Goal: Information Seeking & Learning: Learn about a topic

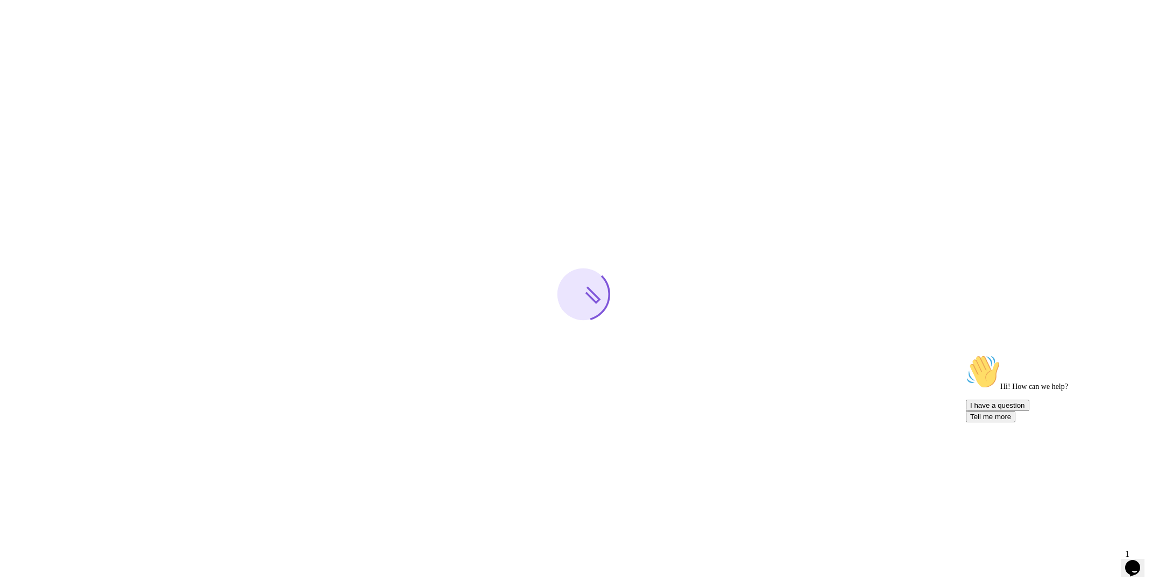
click at [1134, 562] on icon "$i18n('chat', 'chat_widget')" at bounding box center [1132, 568] width 15 height 16
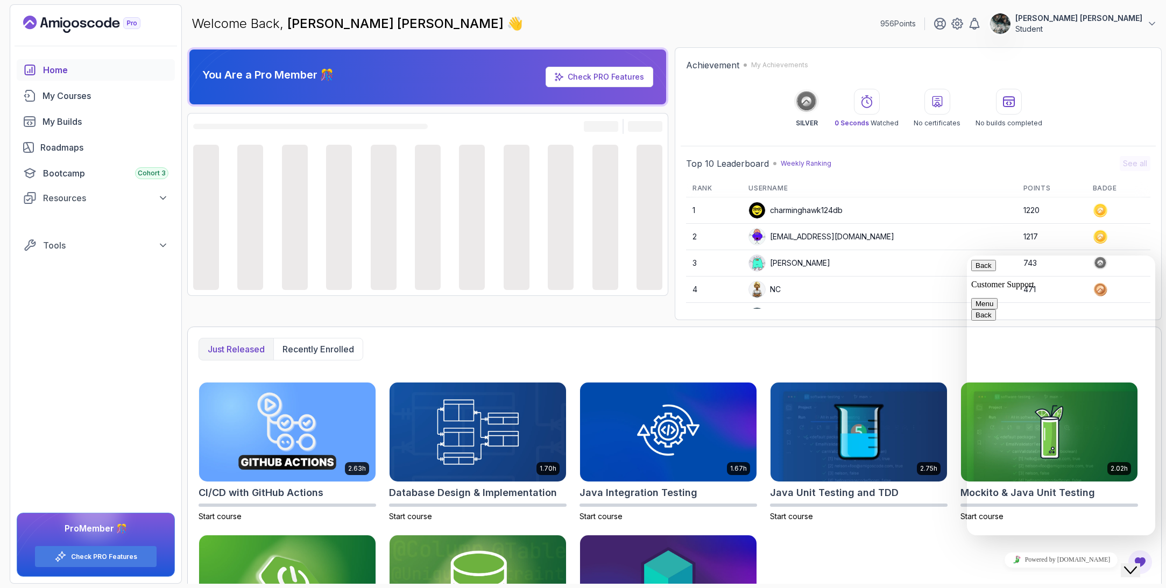
drag, startPoint x: 1134, startPoint y: 562, endPoint x: 1172, endPoint y: 550, distance: 40.0
click at [1134, 566] on icon "$i18n('chat', 'chat_widget')" at bounding box center [1130, 570] width 13 height 8
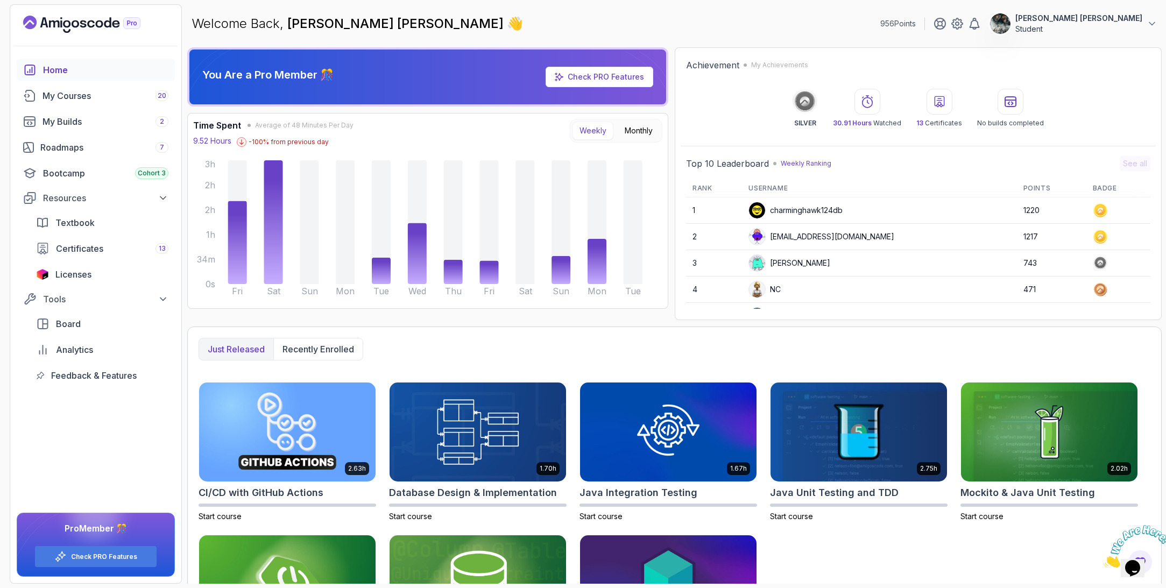
drag, startPoint x: 1159, startPoint y: 523, endPoint x: 2258, endPoint y: 1045, distance: 1217.2
click at [1103, 560] on icon "Close" at bounding box center [1103, 564] width 0 height 9
click at [100, 87] on link "My Courses 20" at bounding box center [96, 96] width 158 height 22
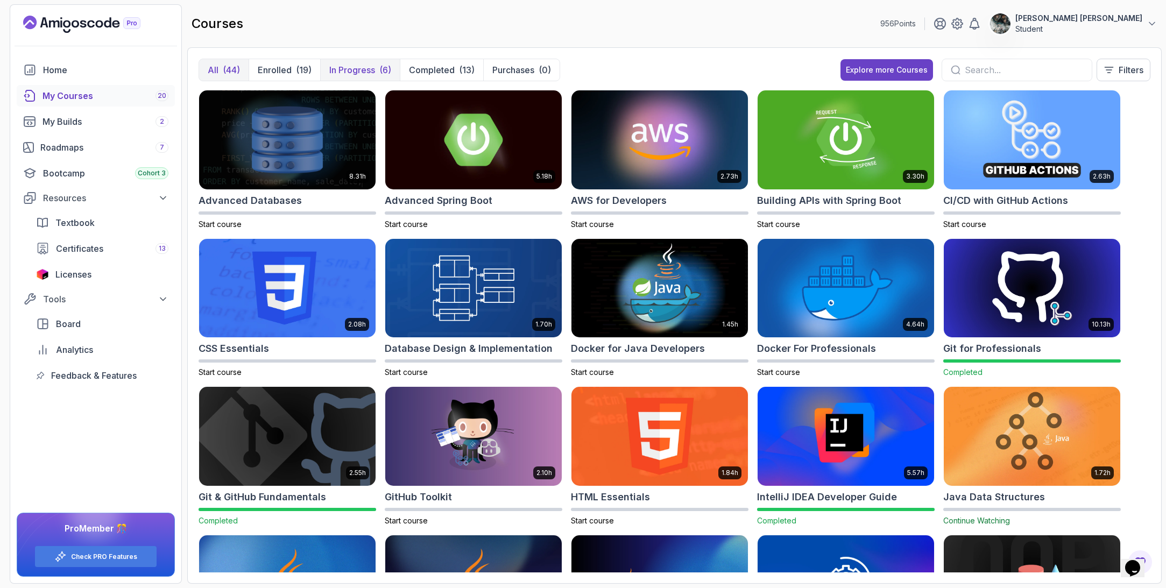
click at [337, 66] on p "In Progress" at bounding box center [352, 69] width 46 height 13
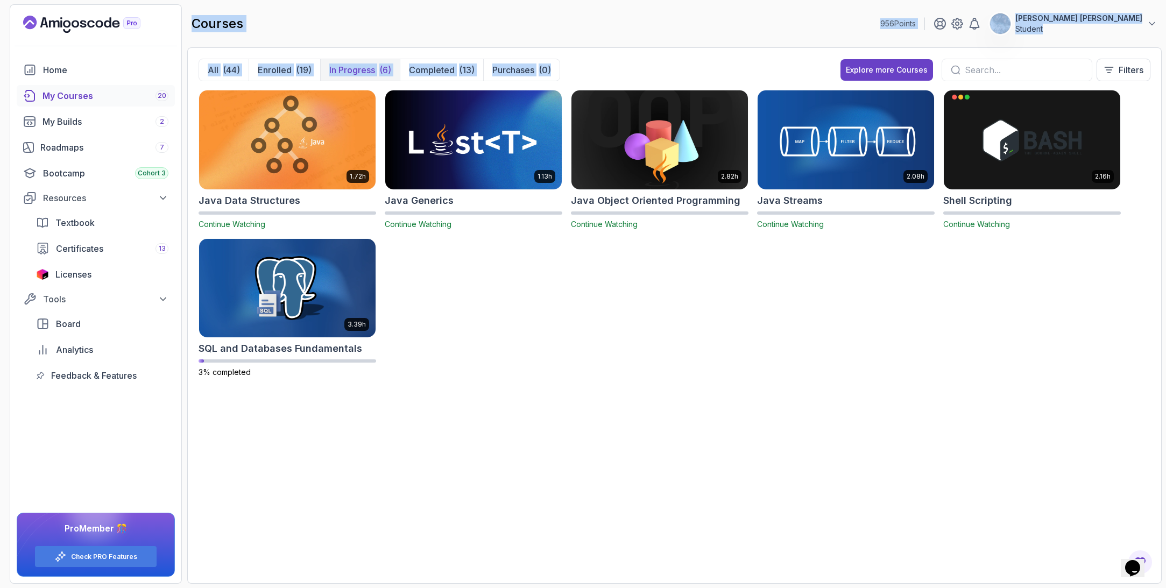
drag, startPoint x: 580, startPoint y: 68, endPoint x: 223, endPoint y: -1, distance: 364.3
click at [223, 0] on section "956 Points [PERSON_NAME] [PERSON_NAME] Student Home My Courses 20 My Builds 2 R…" at bounding box center [583, 294] width 1166 height 588
click at [233, 4] on div "courses 956 Points [PERSON_NAME] [PERSON_NAME] Student" at bounding box center [674, 23] width 974 height 39
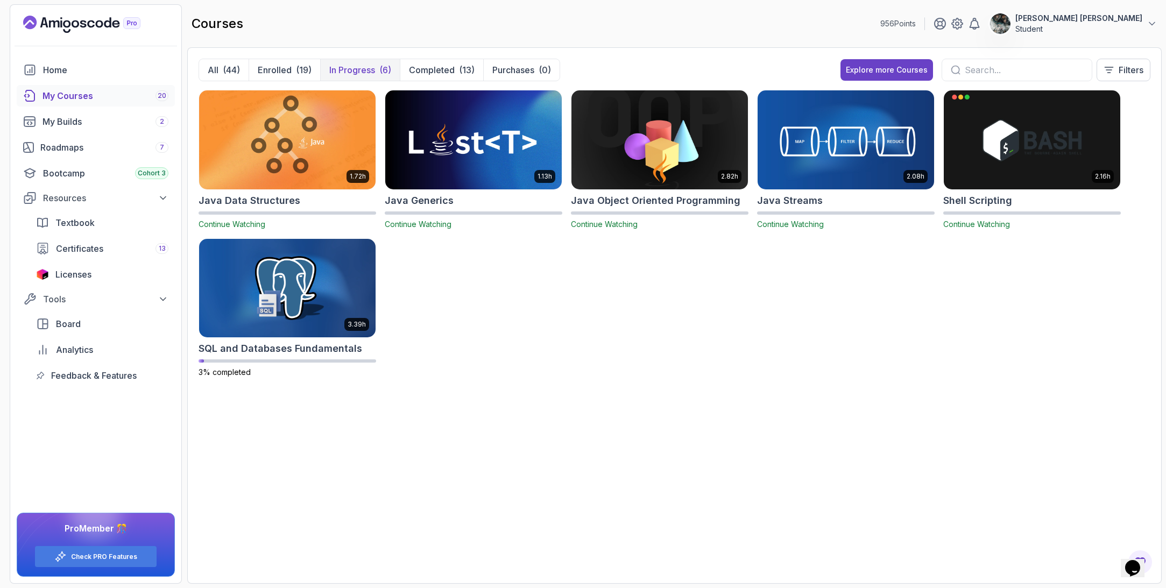
drag, startPoint x: 199, startPoint y: 9, endPoint x: 963, endPoint y: 288, distance: 813.4
click at [966, 289] on main "courses 956 Points [PERSON_NAME] [PERSON_NAME] Student All (44) Enrolled (19) I…" at bounding box center [674, 293] width 974 height 579
click at [963, 288] on div "1.72h Java Data Structures Continue Watching 1.13h Java Generics Continue Watch…" at bounding box center [675, 240] width 952 height 301
drag, startPoint x: 836, startPoint y: 220, endPoint x: 277, endPoint y: 25, distance: 592.1
click at [277, 25] on main "courses 956 Points [PERSON_NAME] [PERSON_NAME] Student All (44) Enrolled (19) I…" at bounding box center [674, 293] width 974 height 579
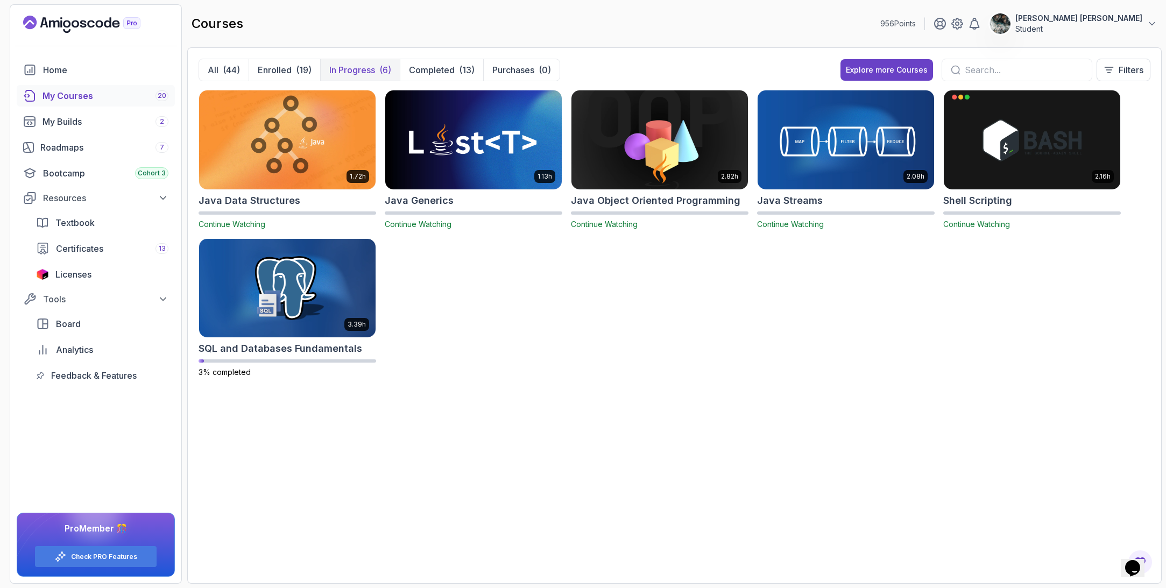
click at [284, 24] on div "courses 956 Points [PERSON_NAME] [PERSON_NAME] Student" at bounding box center [674, 23] width 974 height 39
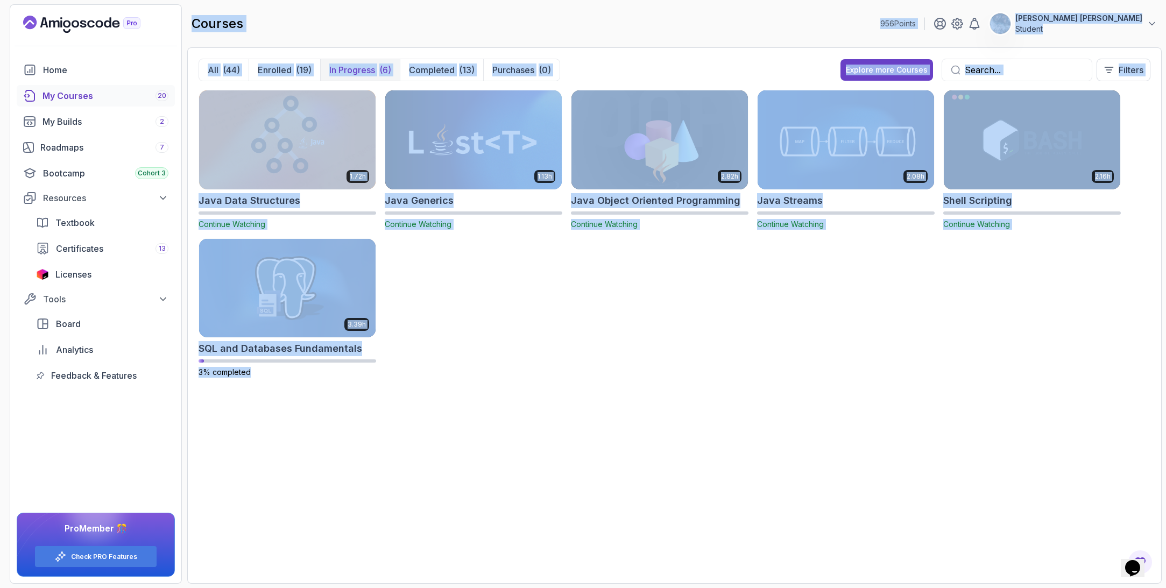
drag, startPoint x: 193, startPoint y: 29, endPoint x: 524, endPoint y: 382, distance: 484.5
click at [524, 382] on section "956 Points [PERSON_NAME] [PERSON_NAME] Student Home My Courses 20 My Builds 2 R…" at bounding box center [583, 294] width 1166 height 588
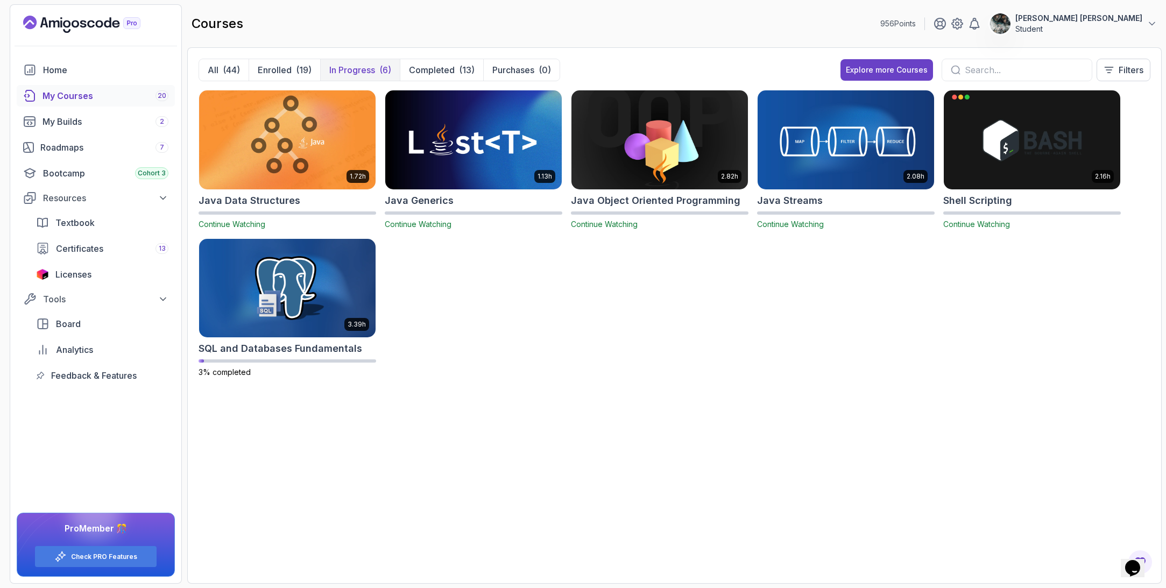
click at [525, 380] on div "1.72h Java Data Structures Continue Watching 1.13h Java Generics Continue Watch…" at bounding box center [675, 240] width 952 height 301
click at [532, 381] on div "1.72h Java Data Structures Continue Watching 1.13h Java Generics Continue Watch…" at bounding box center [675, 240] width 952 height 301
click at [339, 283] on img at bounding box center [287, 288] width 185 height 104
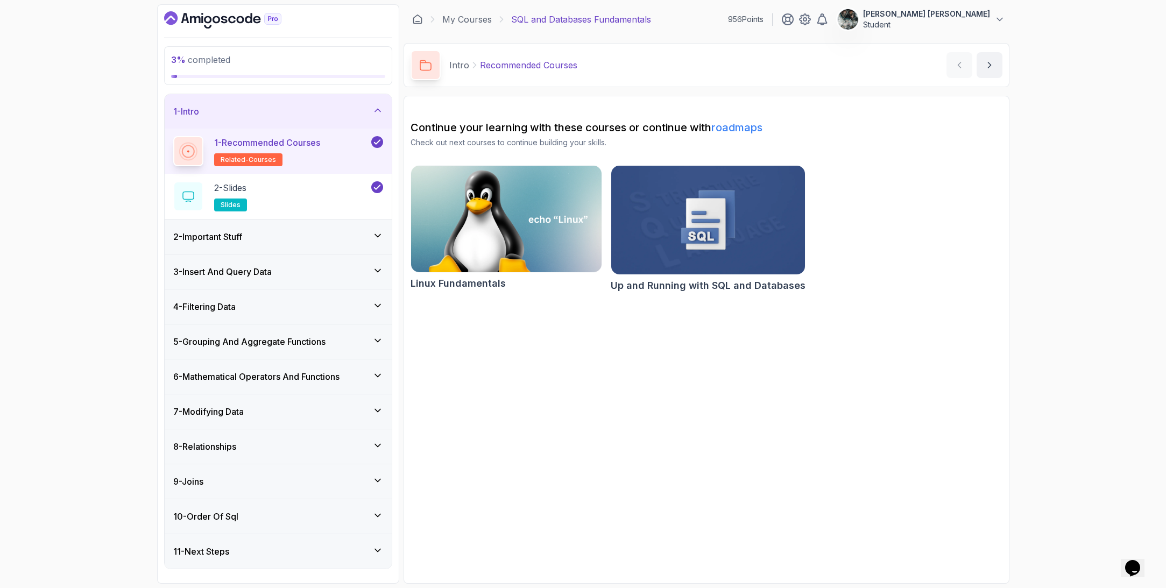
click at [319, 246] on div "2 - Important Stuff" at bounding box center [278, 236] width 227 height 34
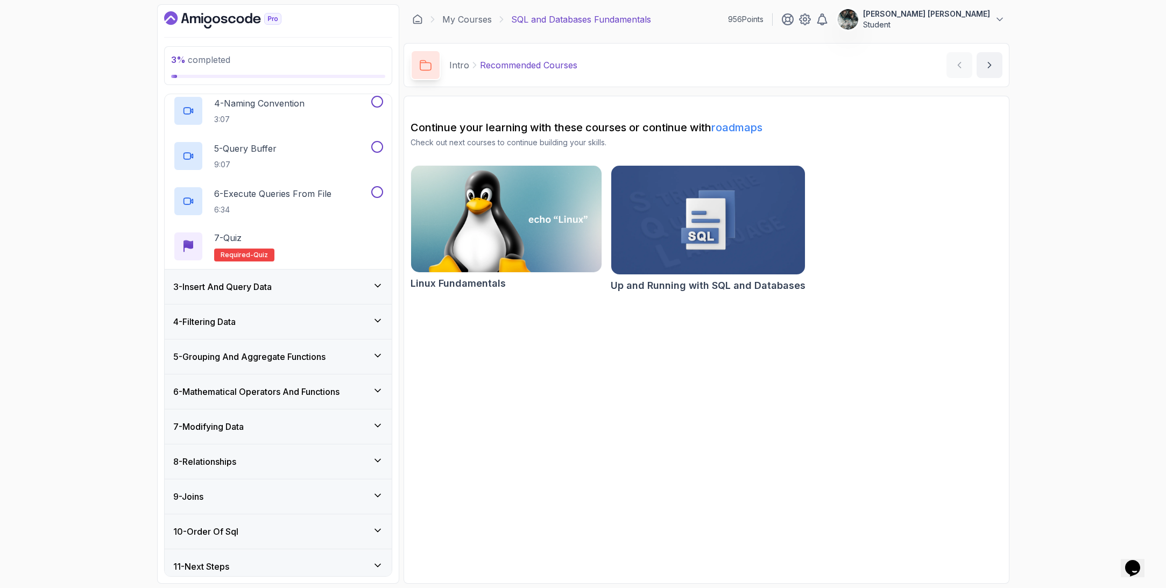
scroll to position [211, 0]
click at [338, 295] on div "3 - Insert And Query Data" at bounding box center [278, 286] width 227 height 34
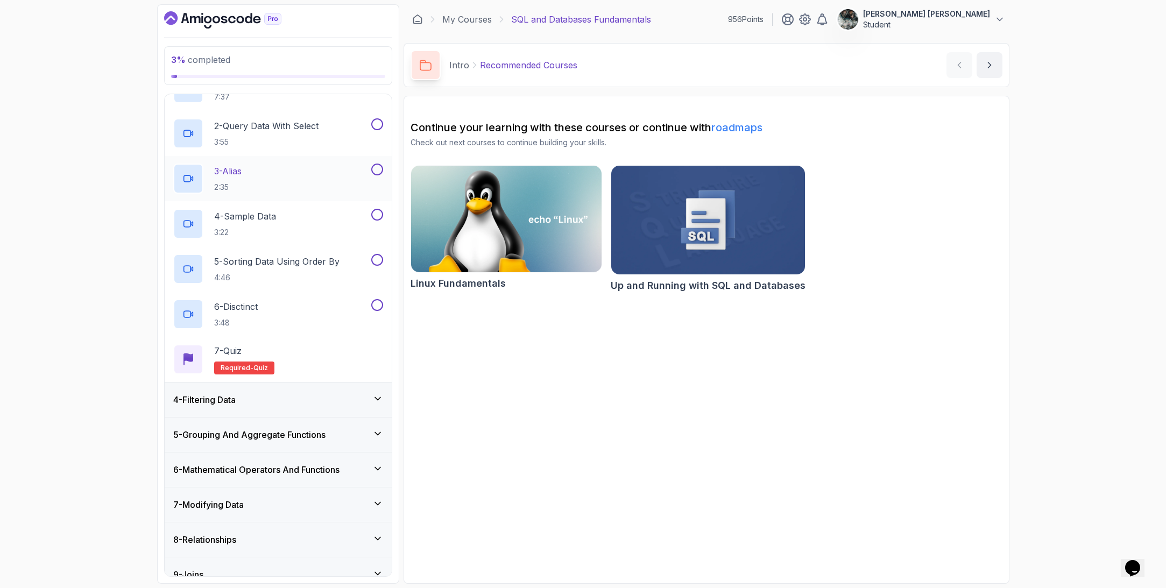
scroll to position [140, 0]
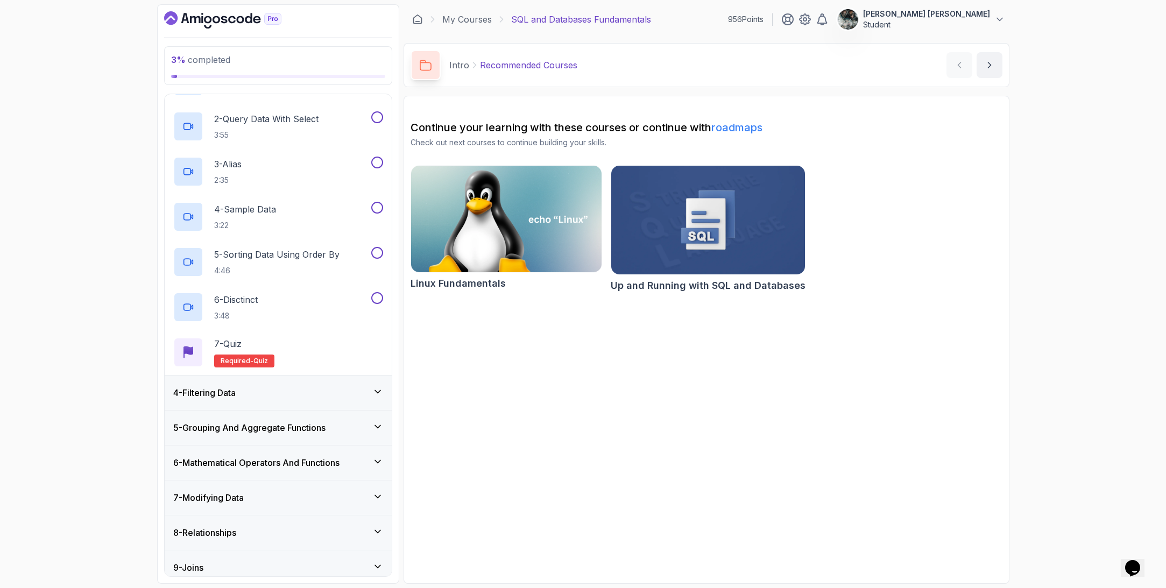
click at [267, 392] on div "4 - Filtering Data" at bounding box center [278, 392] width 210 height 13
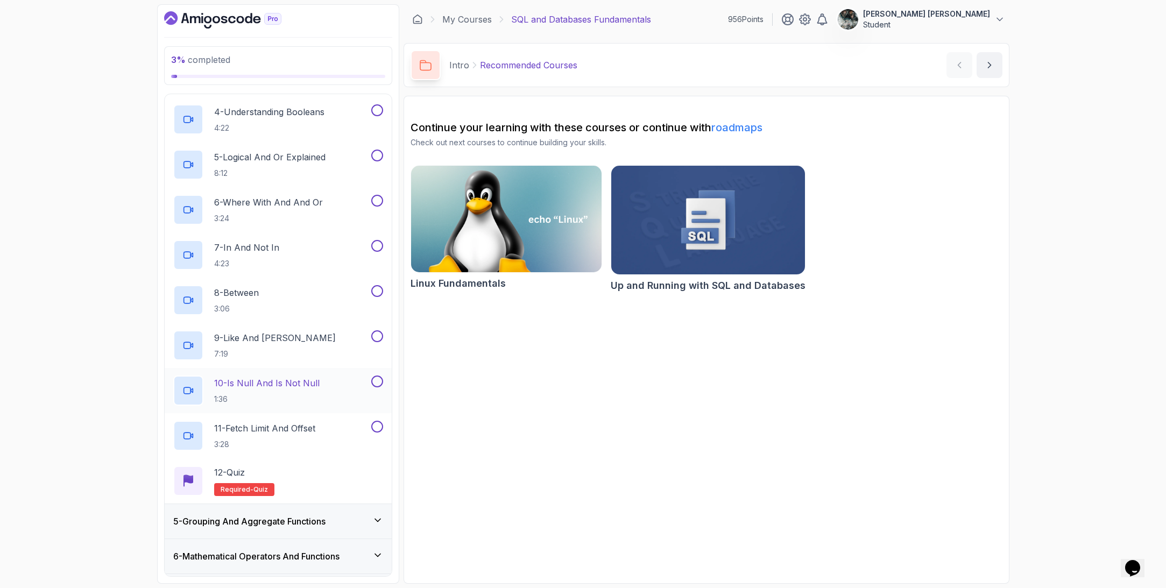
scroll to position [376, 0]
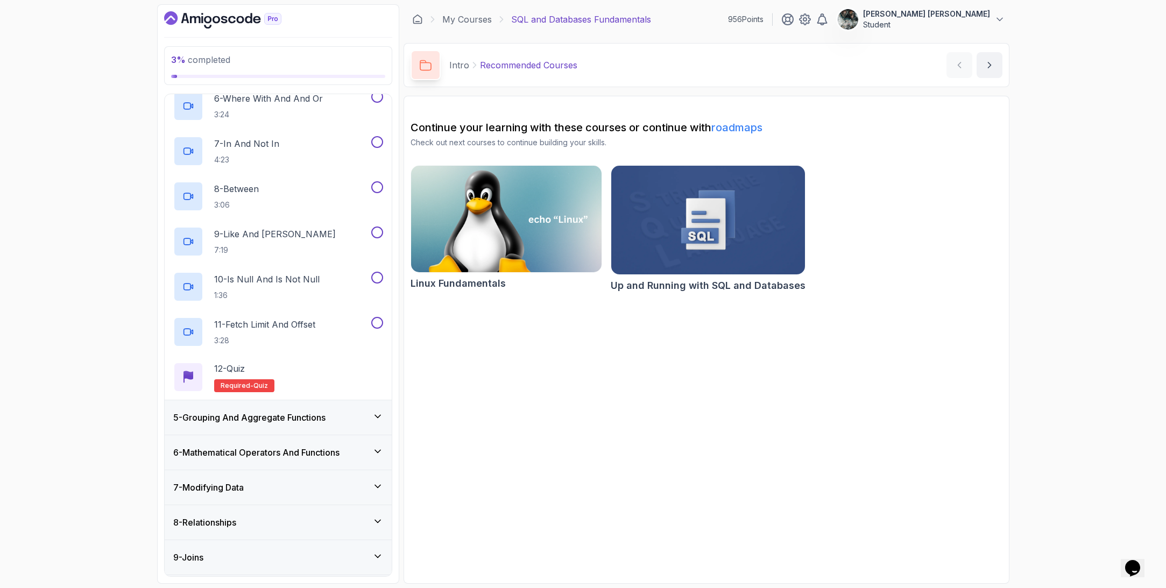
click at [292, 411] on h3 "5 - Grouping And Aggregate Functions" at bounding box center [249, 417] width 152 height 13
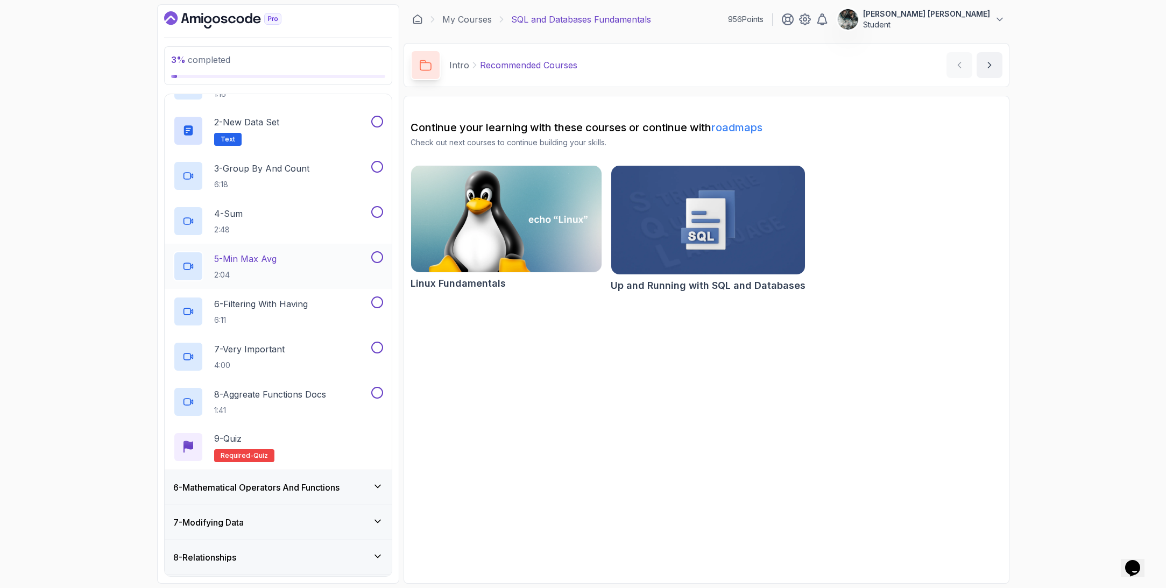
scroll to position [309, 0]
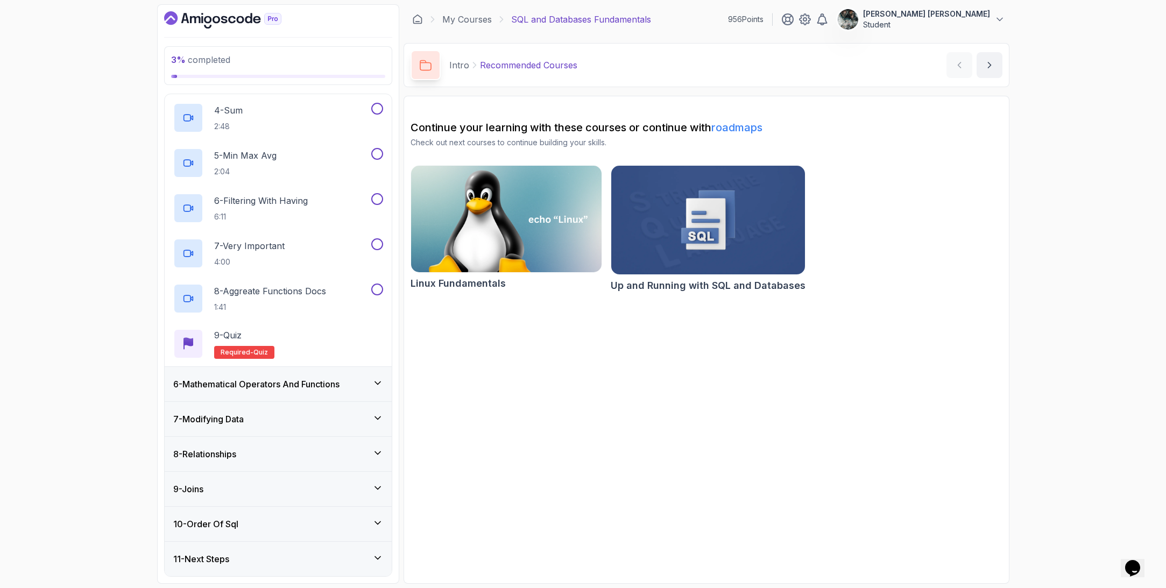
click at [262, 381] on h3 "6 - Mathematical Operators And Functions" at bounding box center [256, 384] width 166 height 13
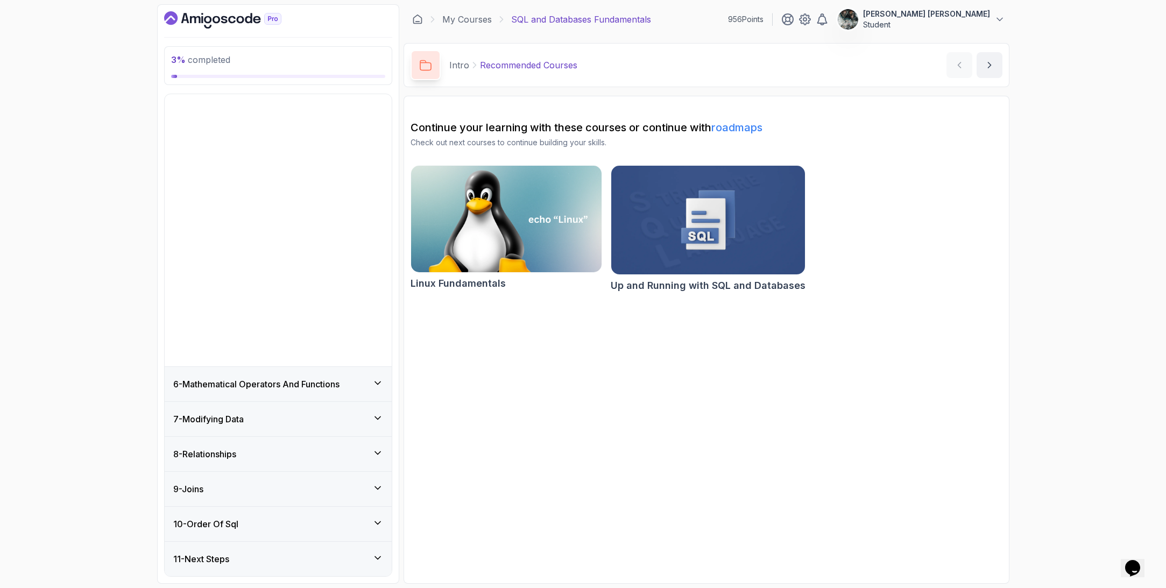
scroll to position [0, 0]
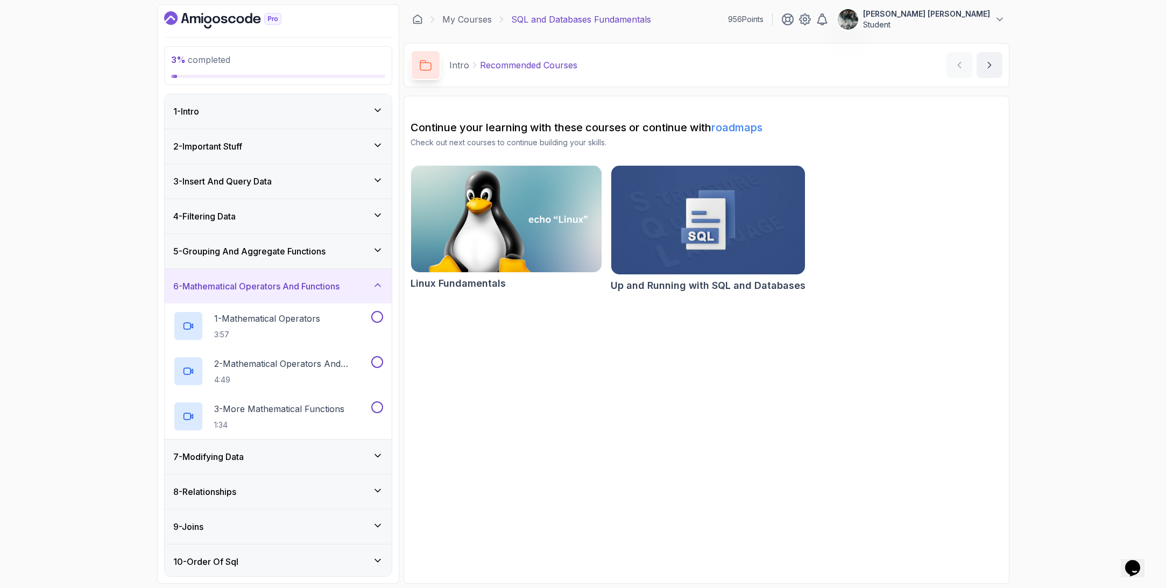
click at [309, 445] on div "7 - Modifying Data" at bounding box center [278, 457] width 227 height 34
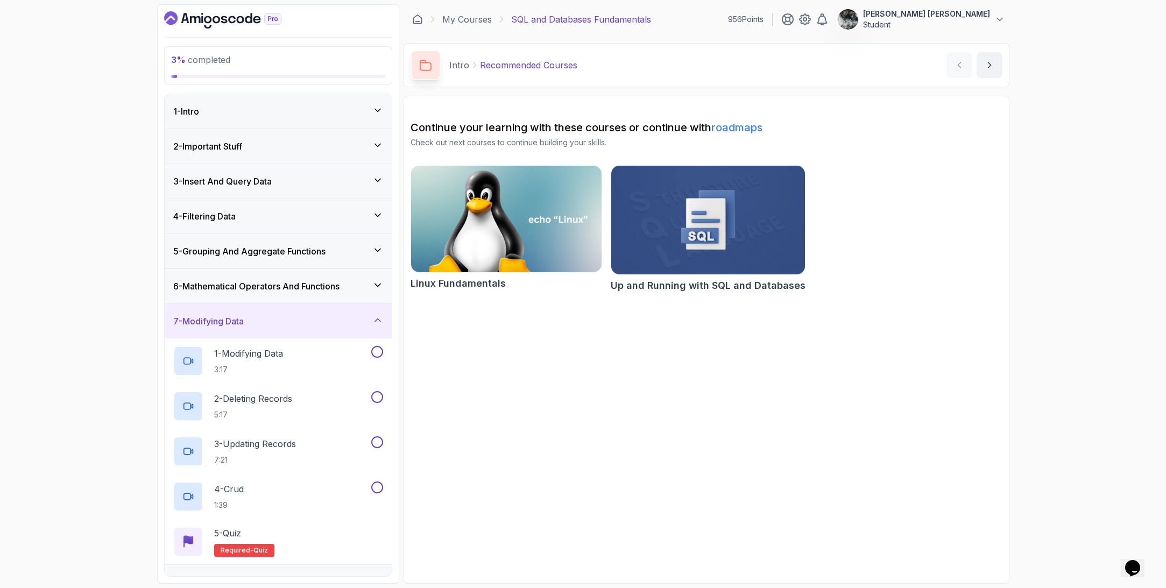
click at [230, 318] on h3 "7 - Modifying Data" at bounding box center [208, 321] width 70 height 13
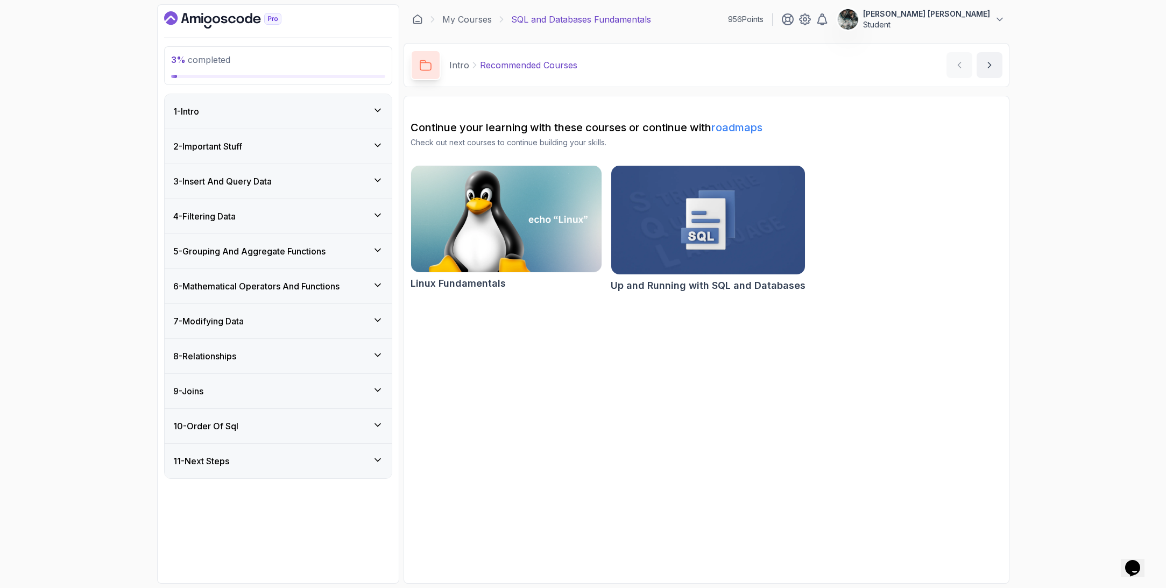
click at [372, 423] on icon at bounding box center [377, 425] width 11 height 11
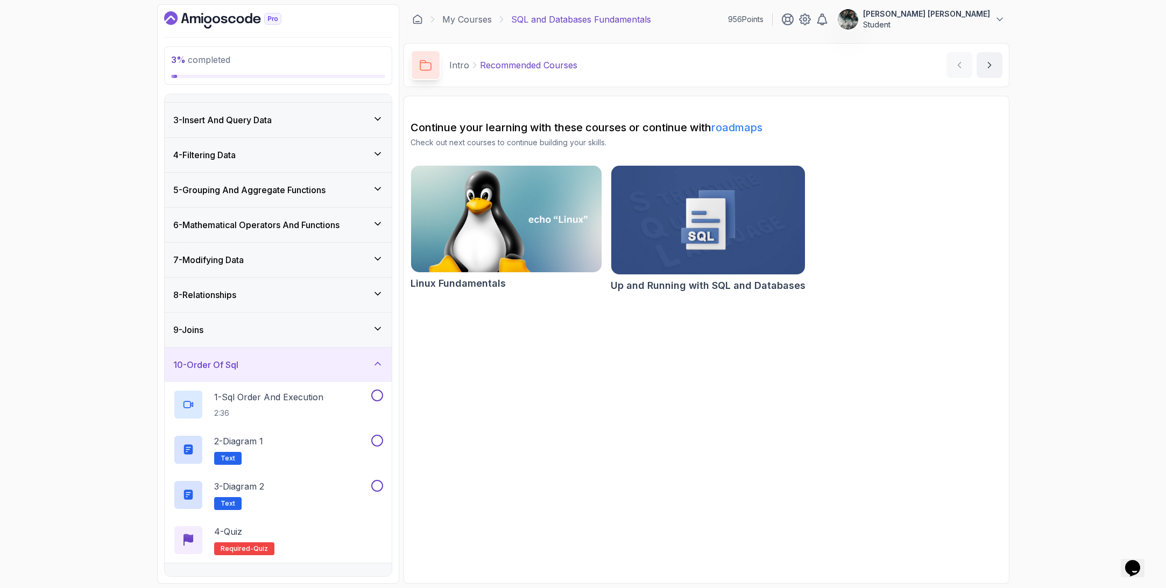
scroll to position [83, 0]
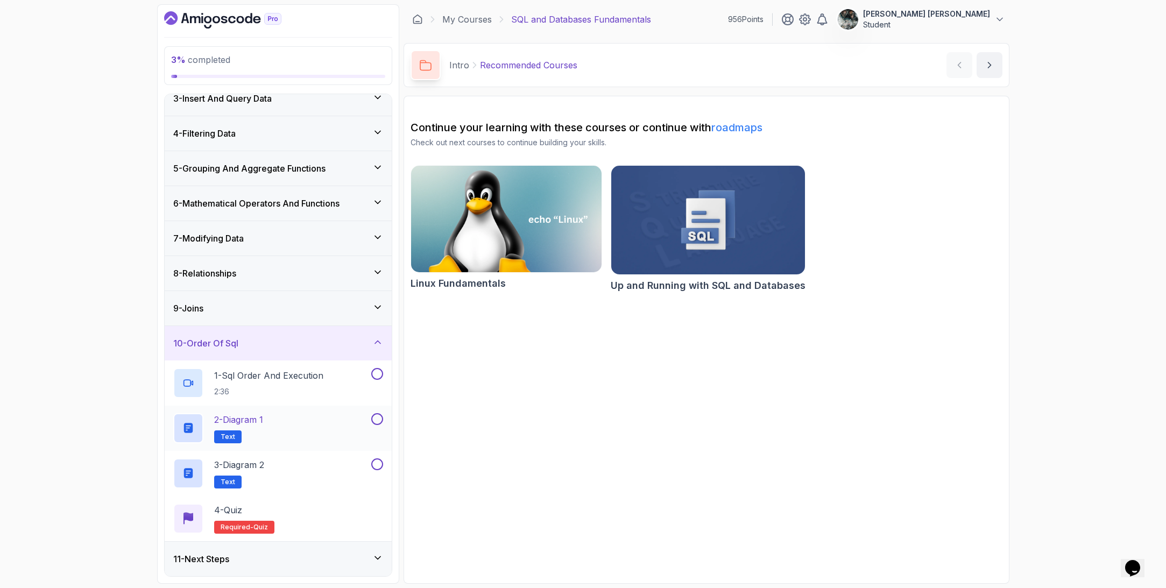
click at [351, 426] on div "2 - Diagram 1 Text" at bounding box center [271, 428] width 196 height 30
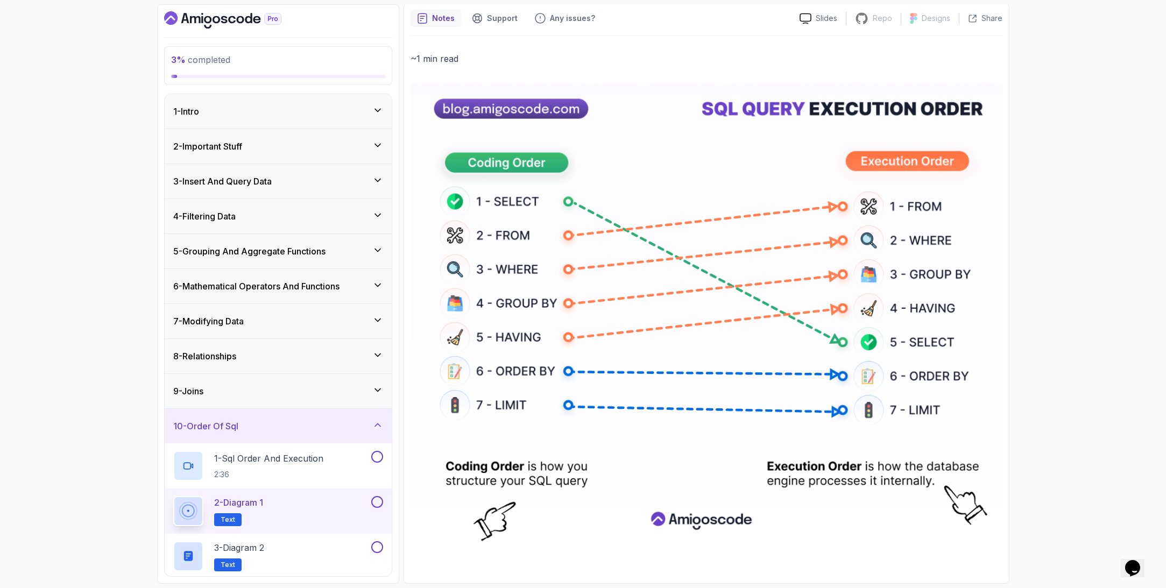
click at [324, 110] on div "1 - Intro" at bounding box center [278, 111] width 210 height 13
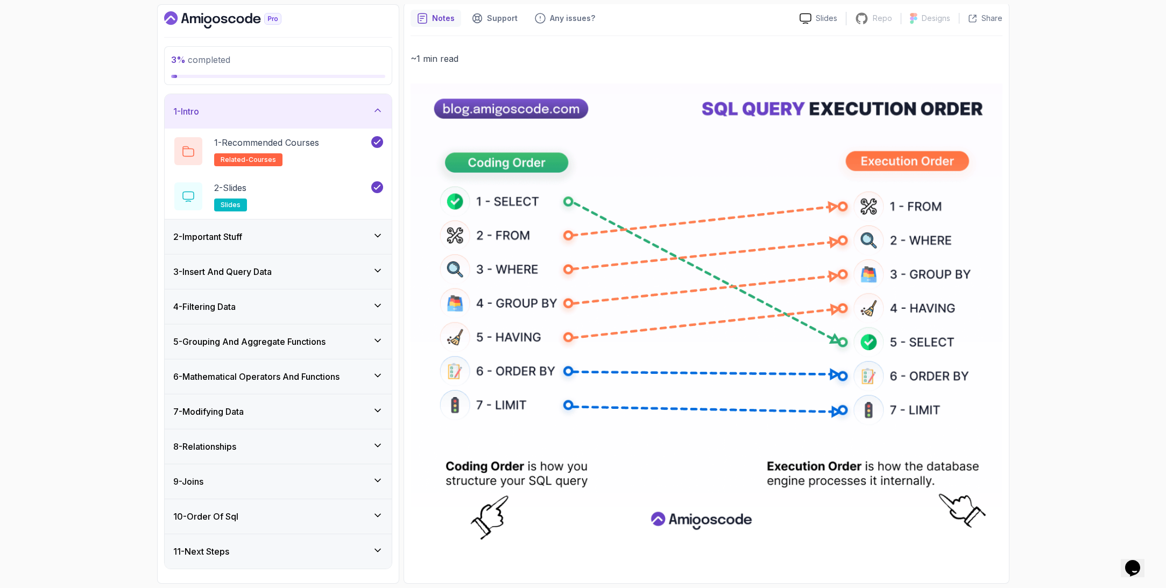
click at [324, 244] on div "2 - Important Stuff" at bounding box center [278, 236] width 227 height 34
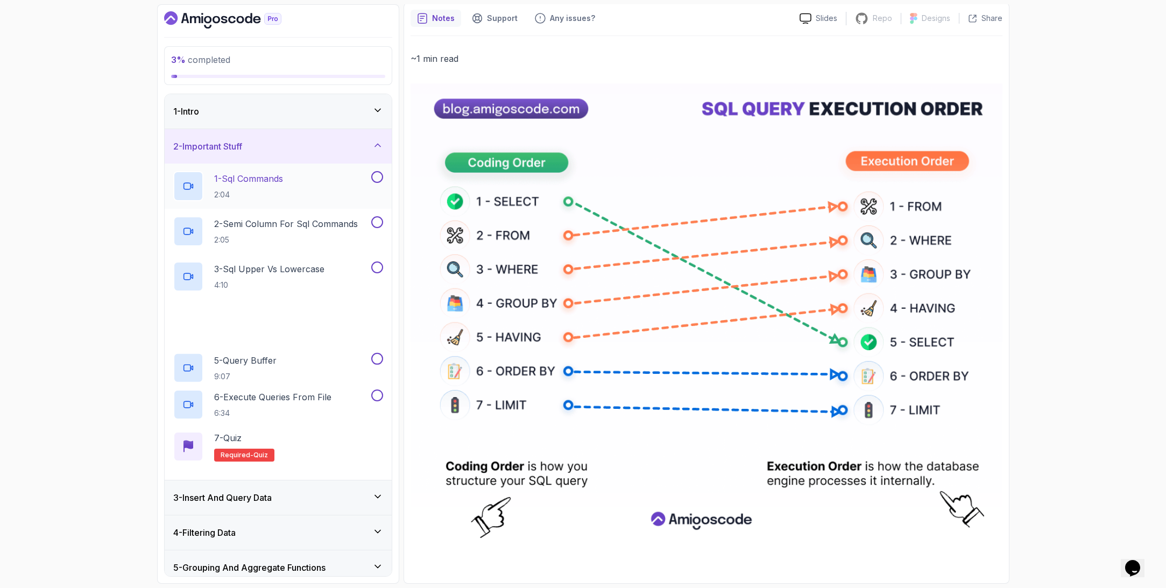
click at [321, 174] on div "1 - Sql Commands 2:04" at bounding box center [271, 186] width 196 height 30
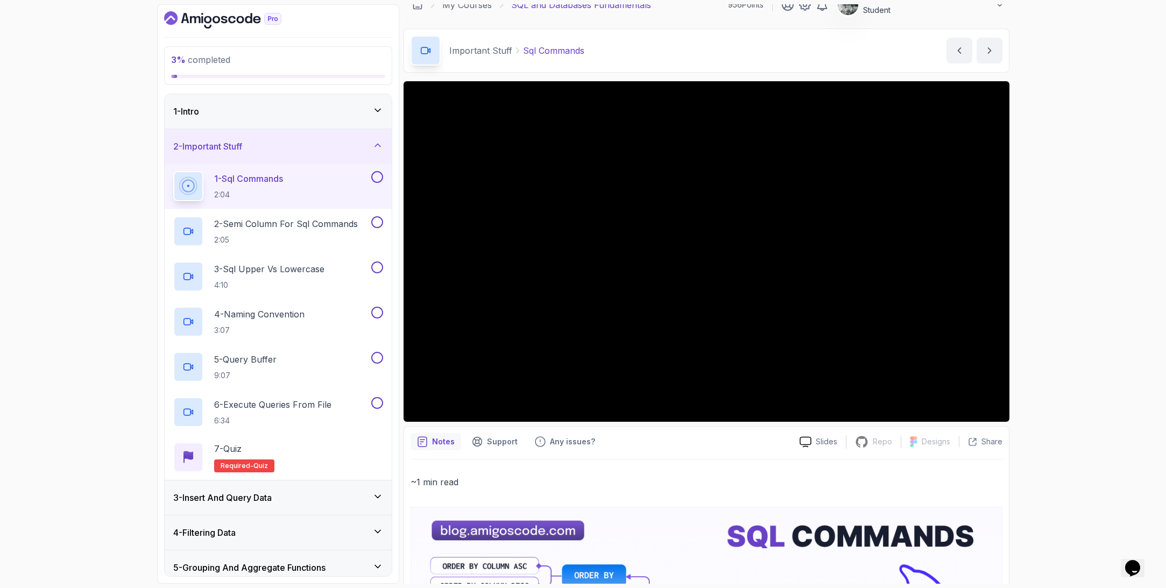
scroll to position [12, 0]
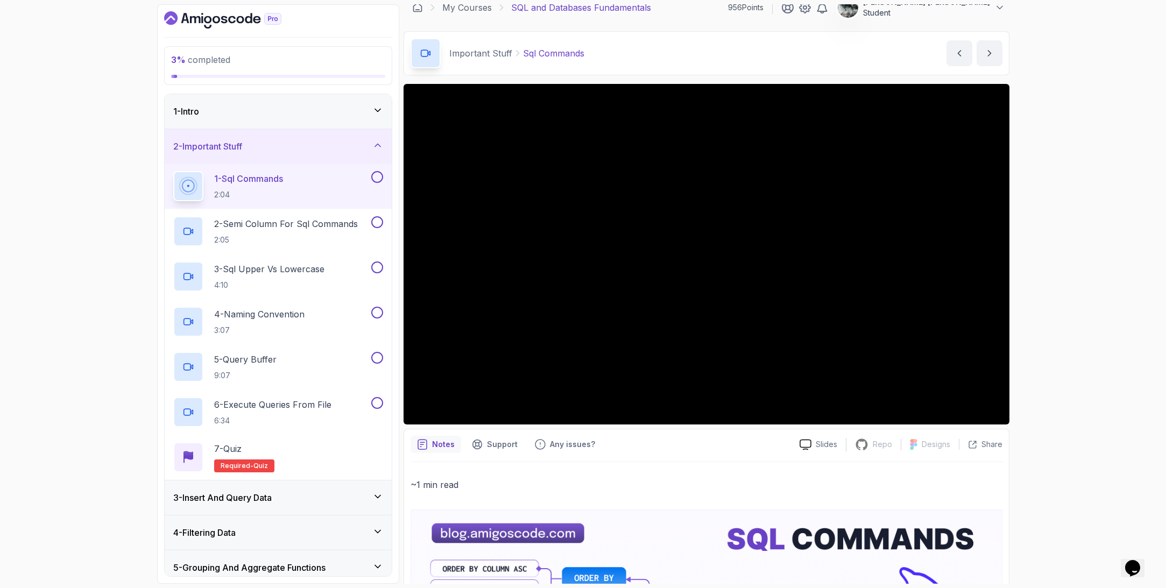
click at [375, 173] on button at bounding box center [377, 177] width 12 height 12
click at [295, 245] on div "2 - Semi Column For Sql Commands 2:05" at bounding box center [271, 231] width 196 height 30
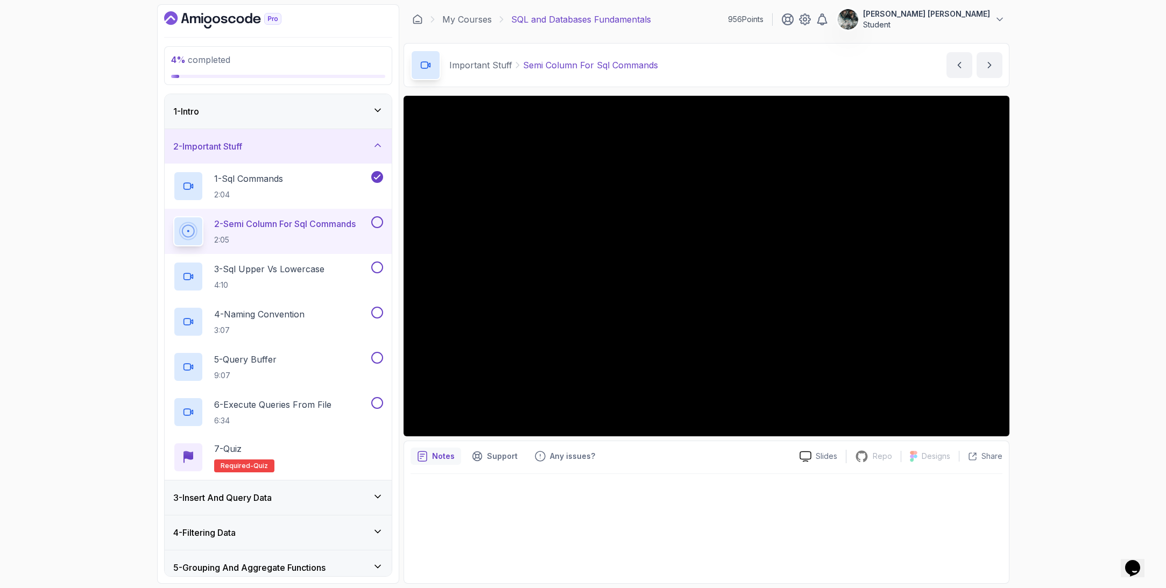
click at [377, 221] on button at bounding box center [377, 222] width 12 height 12
click at [277, 273] on p "3 - Sql Upper Vs Lowercase" at bounding box center [269, 269] width 110 height 13
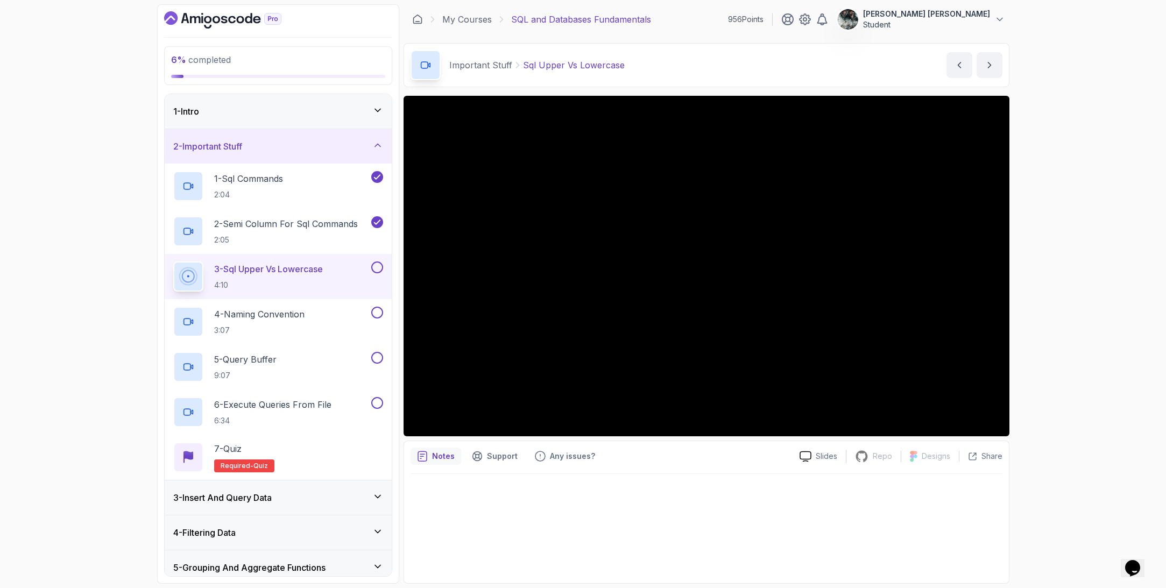
click at [377, 267] on button at bounding box center [377, 267] width 12 height 12
click at [278, 308] on p "4 - Naming Convention" at bounding box center [259, 314] width 90 height 13
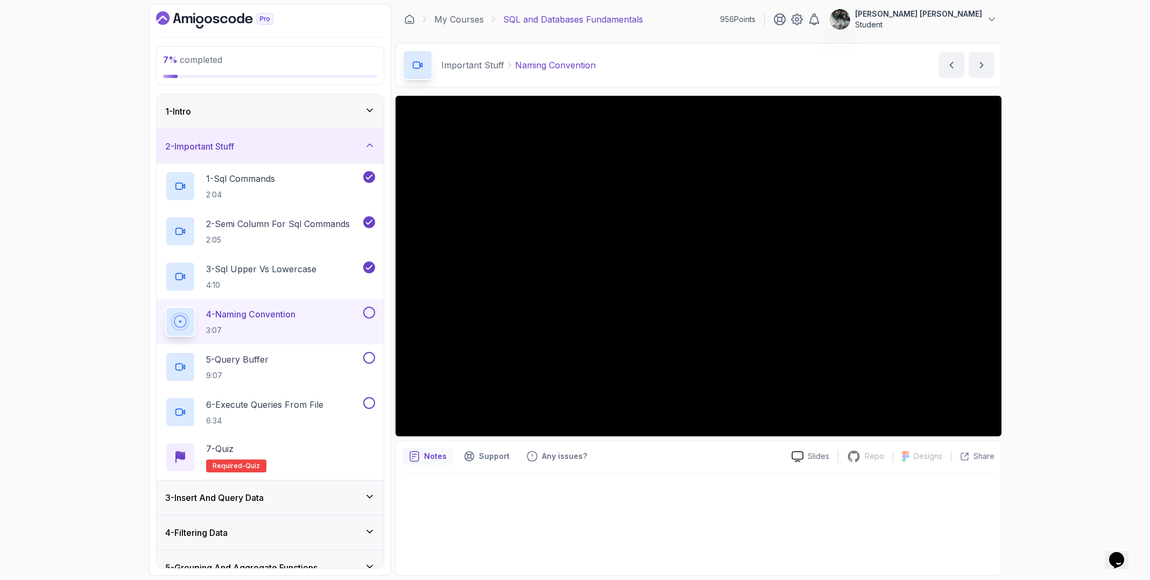
click at [369, 313] on button at bounding box center [369, 313] width 12 height 12
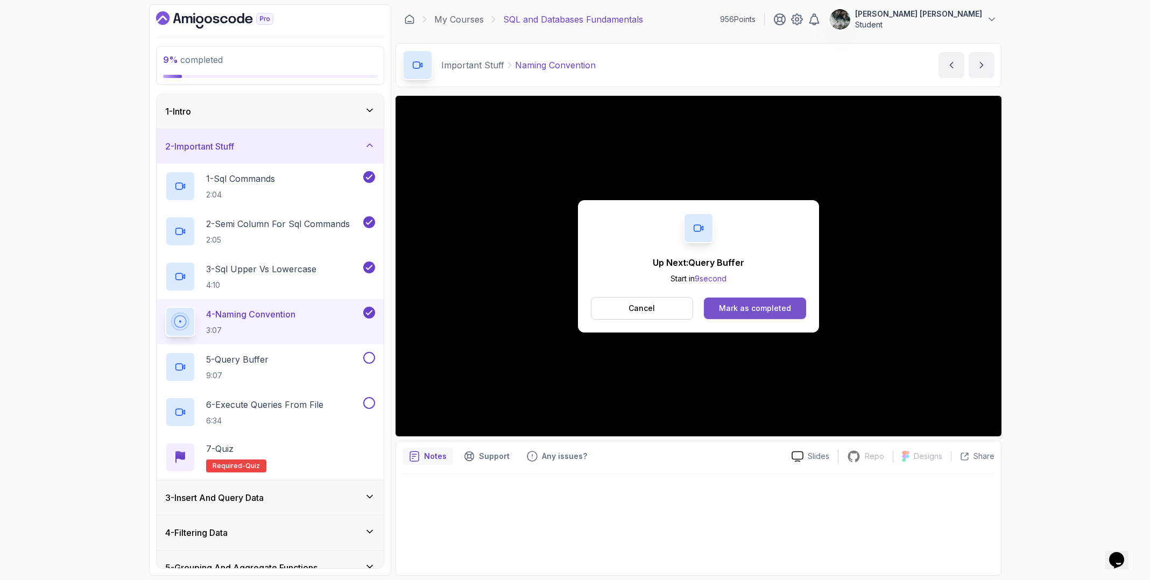
click at [762, 303] on div "Mark as completed" at bounding box center [755, 308] width 72 height 11
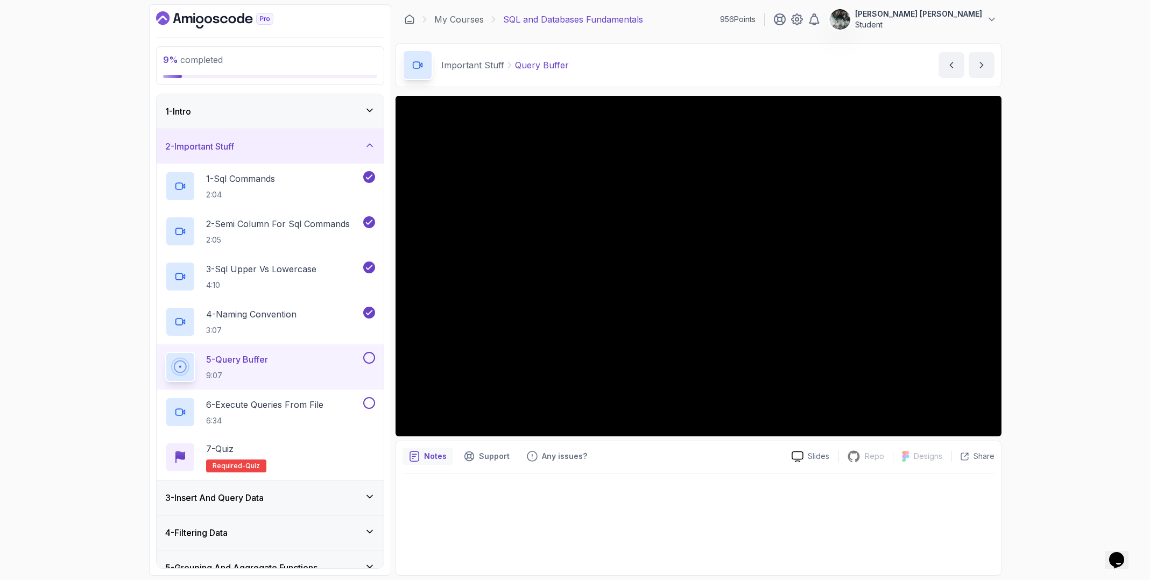
click at [276, 370] on div "5 - Query Buffer 9:07" at bounding box center [263, 367] width 196 height 30
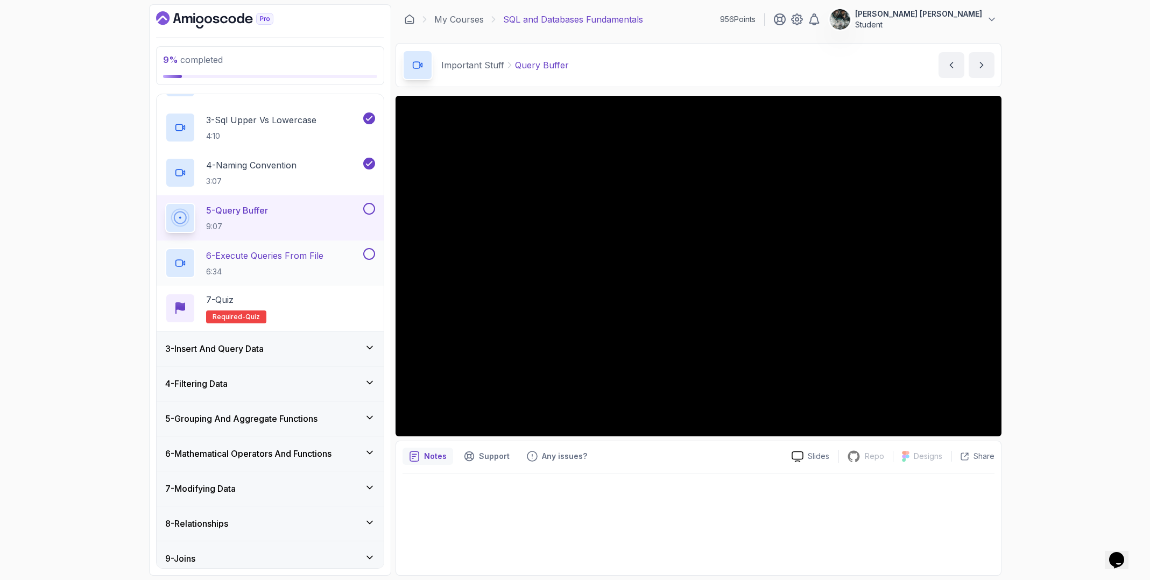
scroll to position [142, 0]
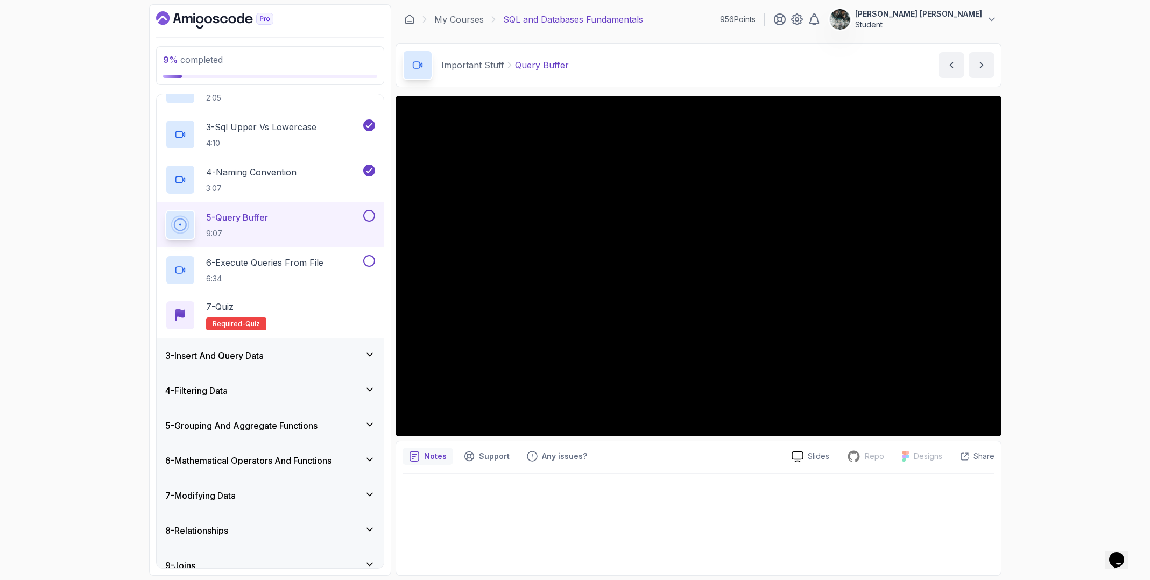
click at [37, 271] on div "9 % completed 1 - Intro 2 - Important Stuff 1 - Sql Commands 2:04 2 - Semi Colu…" at bounding box center [575, 290] width 1150 height 580
click at [371, 214] on button at bounding box center [369, 216] width 12 height 12
click at [271, 270] on h2 "6 - Execute Queries From File 6:34" at bounding box center [264, 270] width 117 height 28
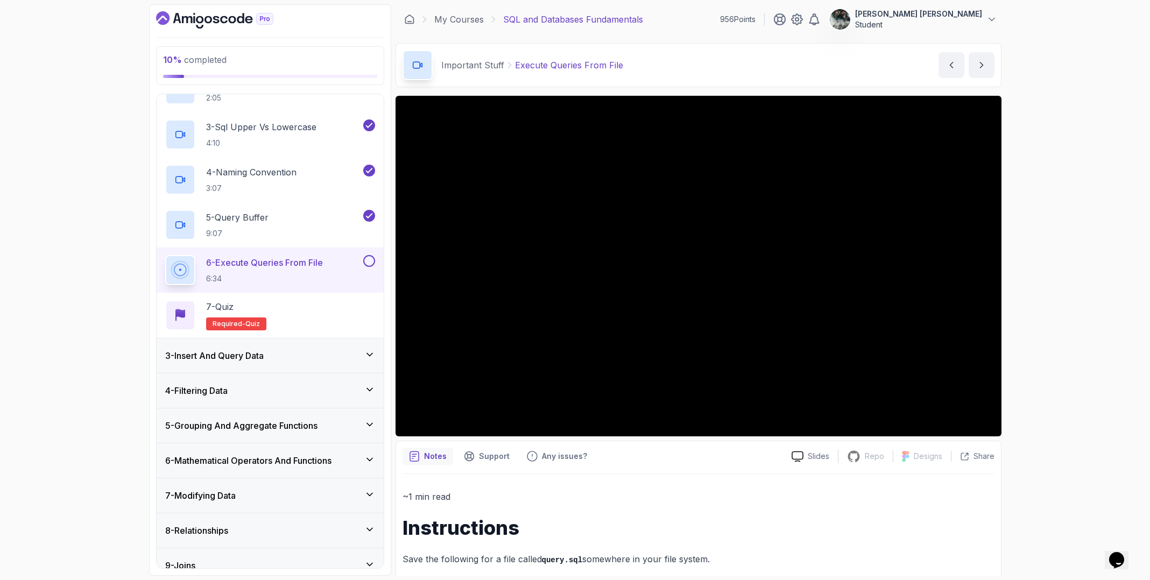
click at [367, 259] on button at bounding box center [369, 261] width 12 height 12
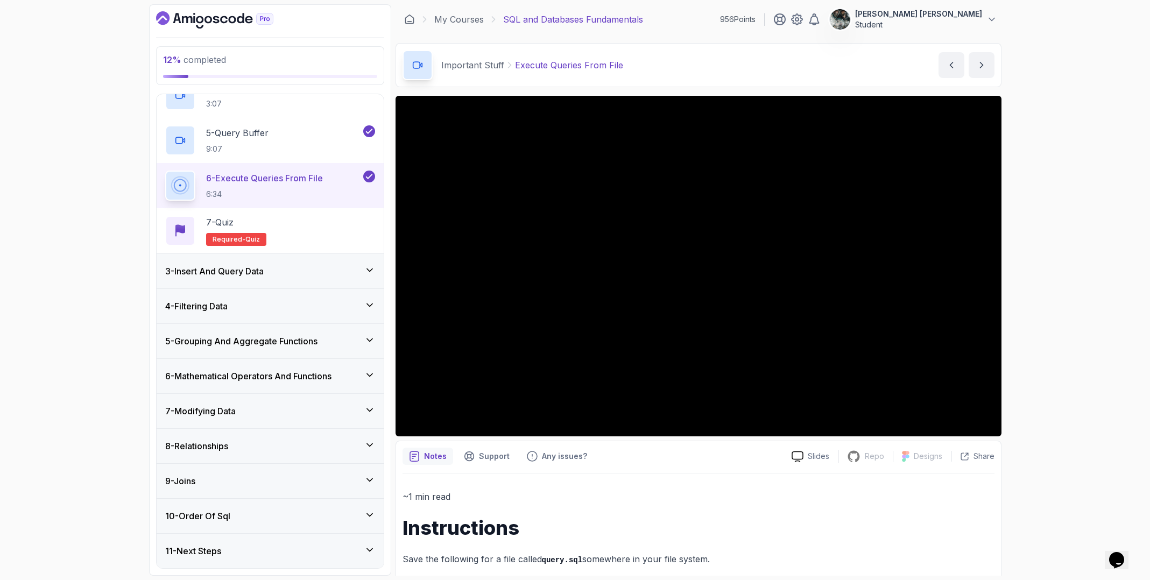
scroll to position [1, 0]
click at [333, 220] on div "7 - Quiz Required- quiz" at bounding box center [270, 231] width 210 height 30
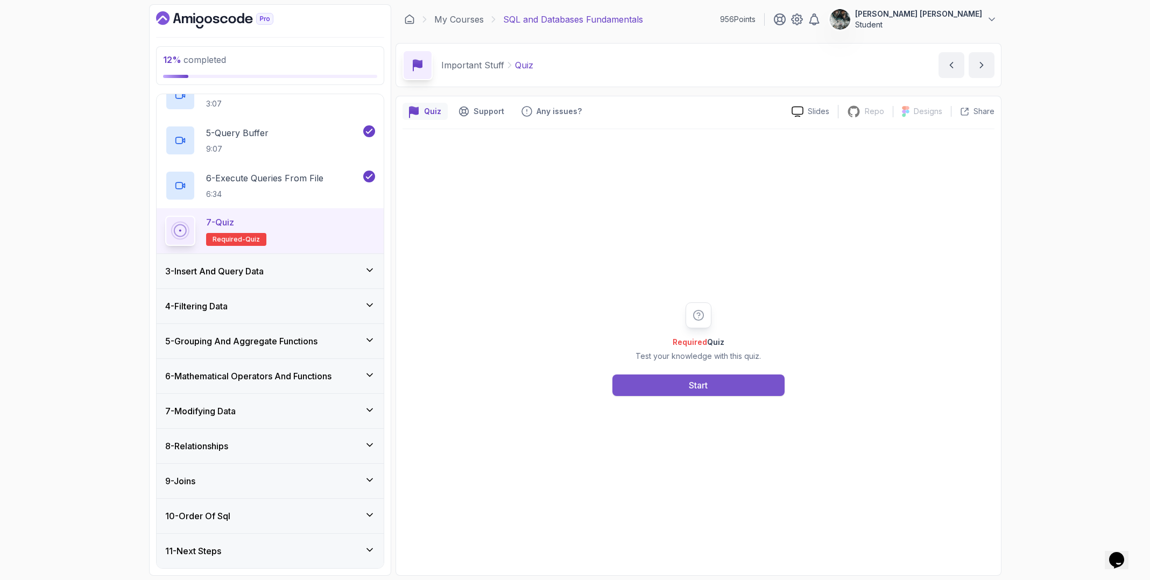
click at [682, 384] on button "Start" at bounding box center [698, 385] width 172 height 22
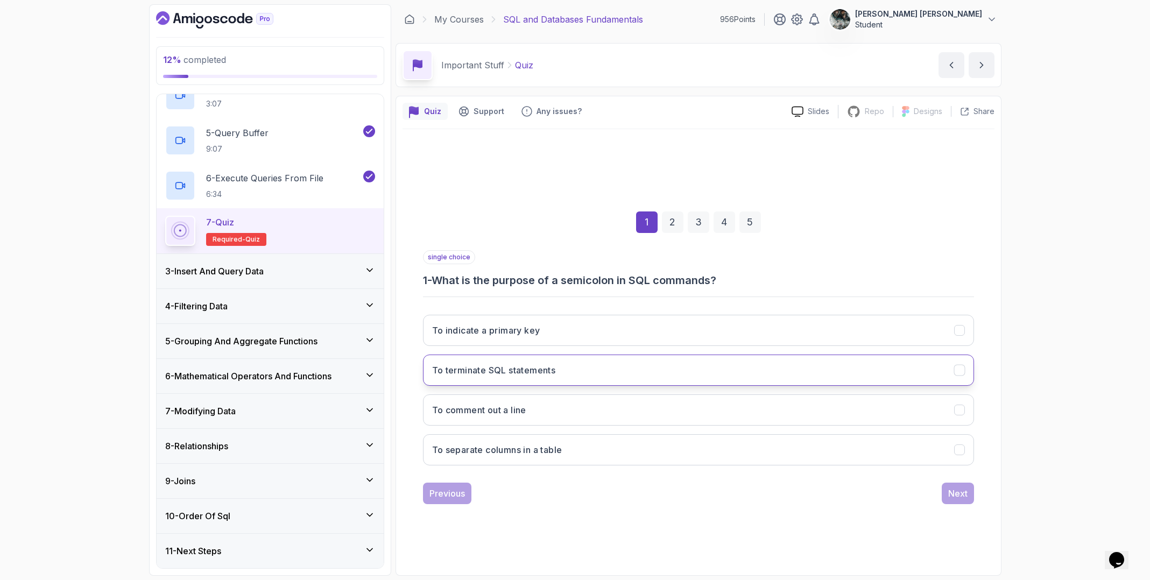
click at [614, 369] on button "To terminate SQL statements" at bounding box center [698, 370] width 551 height 31
click at [584, 364] on button "To terminate SQL statements" at bounding box center [698, 370] width 551 height 31
drag, startPoint x: 617, startPoint y: 278, endPoint x: 688, endPoint y: 274, distance: 71.1
click at [654, 275] on h3 "1 - What is the purpose of a semicolon in SQL commands?" at bounding box center [698, 280] width 551 height 15
click at [541, 402] on button "To comment out a line" at bounding box center [698, 409] width 551 height 31
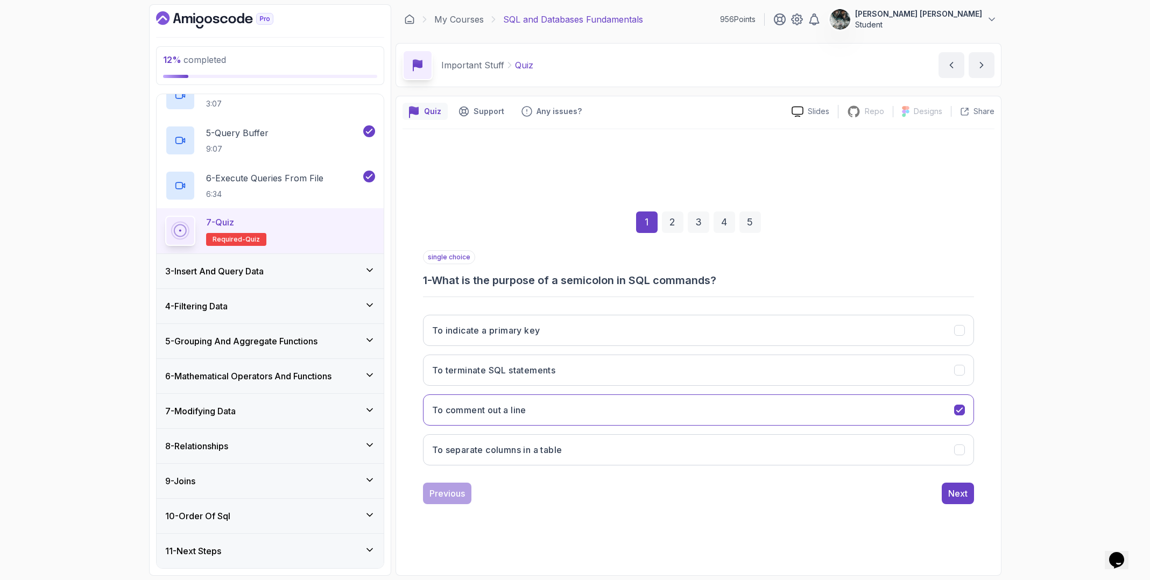
click at [583, 428] on div "To indicate a primary key To terminate SQL statements To comment out a line To …" at bounding box center [698, 390] width 551 height 168
click at [582, 442] on button "To separate columns in a table" at bounding box center [698, 449] width 551 height 31
click at [555, 331] on button "To indicate a primary key" at bounding box center [698, 330] width 551 height 31
click at [580, 371] on button "To terminate SQL statements" at bounding box center [698, 370] width 551 height 31
click at [958, 494] on div "Next" at bounding box center [957, 493] width 19 height 13
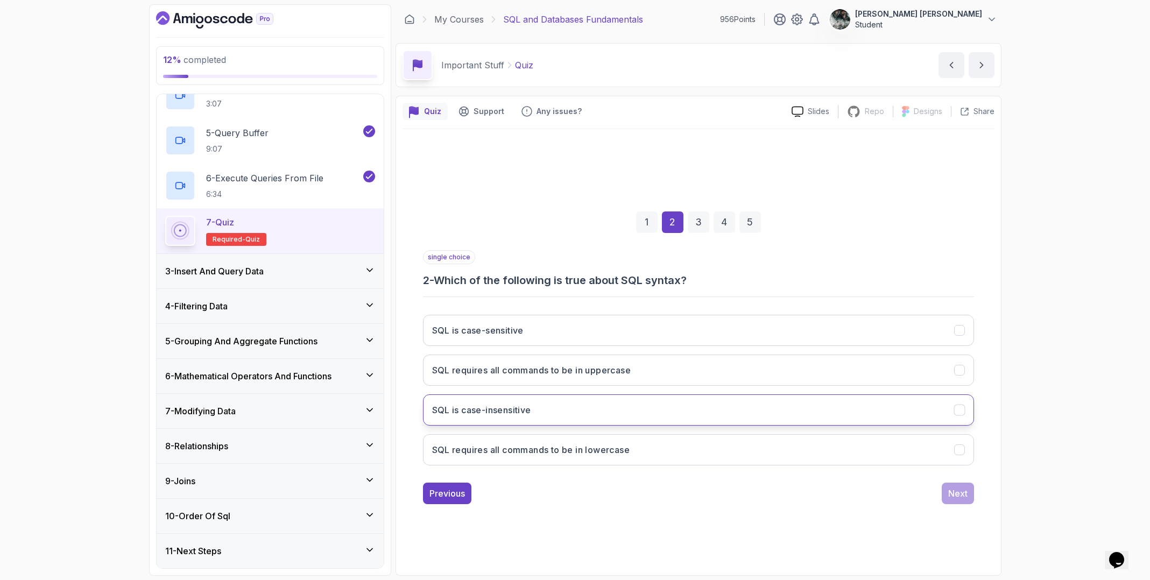
click at [576, 412] on button "SQL is case-insensitive" at bounding box center [698, 409] width 551 height 31
click at [957, 495] on div "Next" at bounding box center [957, 493] width 19 height 13
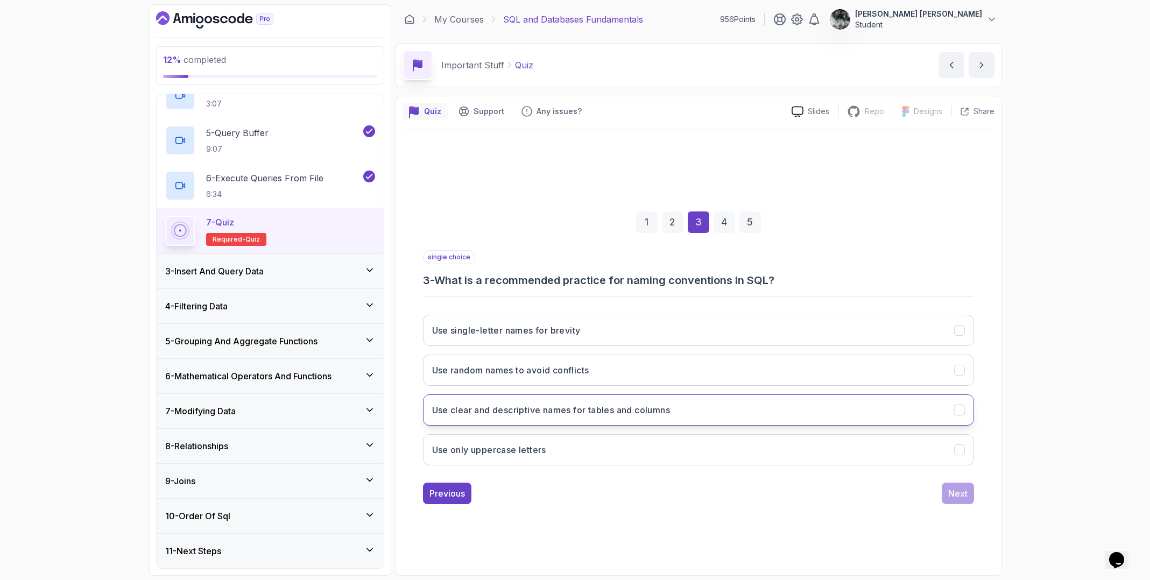
click at [663, 409] on h3 "Use clear and descriptive names for tables and columns" at bounding box center [551, 409] width 238 height 13
click at [938, 494] on div "Previous Next" at bounding box center [698, 494] width 551 height 22
drag, startPoint x: 940, startPoint y: 495, endPoint x: 945, endPoint y: 497, distance: 5.6
click at [940, 495] on div "Previous Next" at bounding box center [698, 494] width 551 height 22
click at [958, 499] on div "Next" at bounding box center [957, 493] width 19 height 13
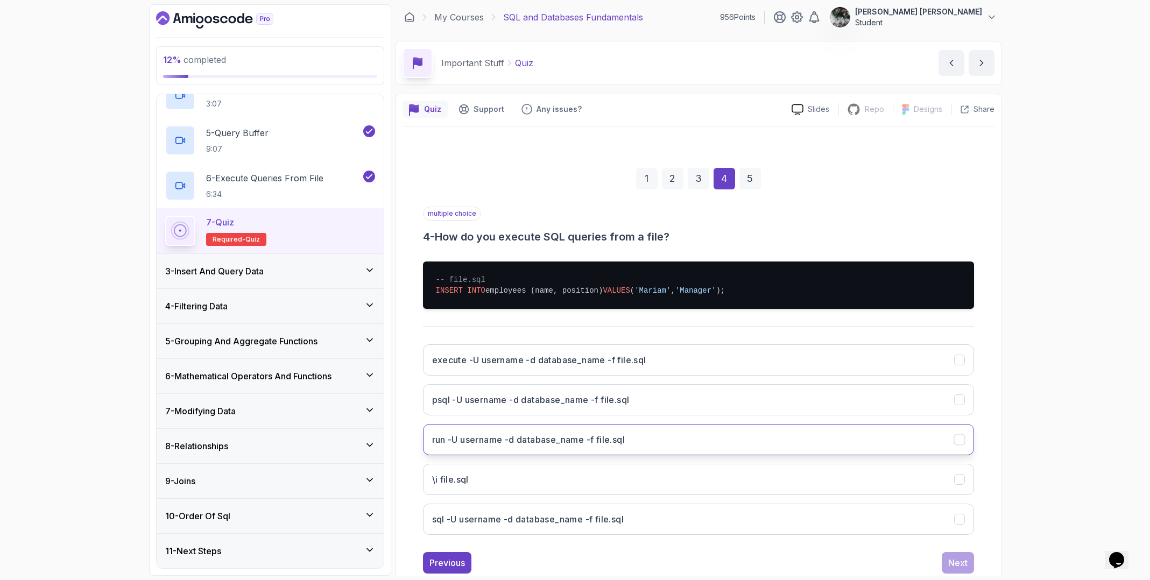
scroll to position [31, 0]
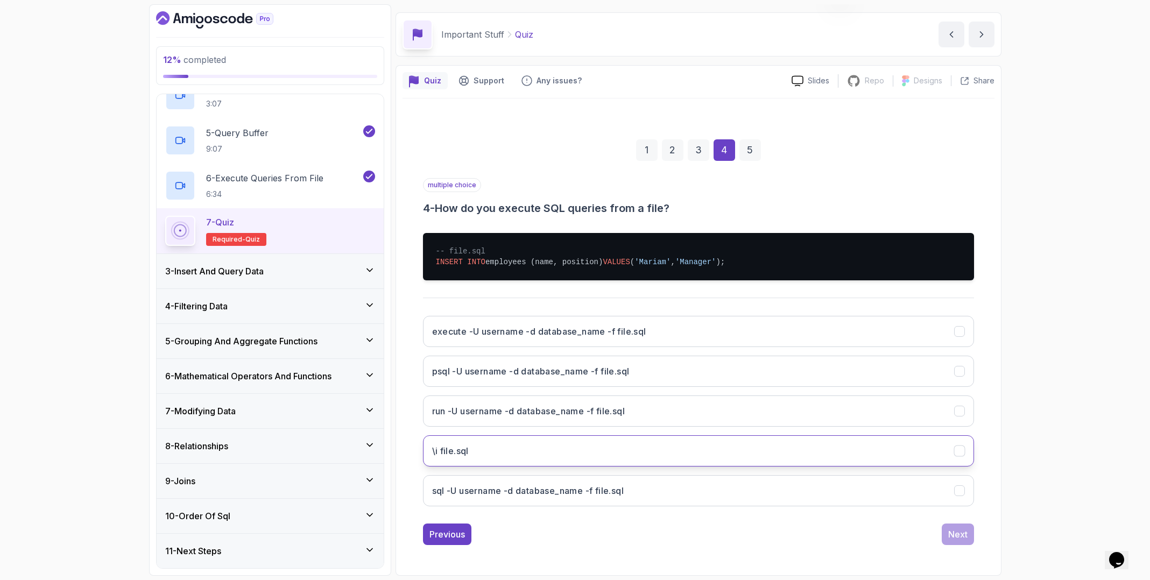
click at [536, 448] on button "\i file.sql" at bounding box center [698, 450] width 551 height 31
click at [690, 371] on button "psql -U username -d database_name -f file.sql" at bounding box center [698, 371] width 551 height 31
click at [883, 482] on button "sql -U username -d database_name -f file.sql" at bounding box center [698, 490] width 551 height 31
click at [961, 535] on div "Next" at bounding box center [957, 534] width 19 height 13
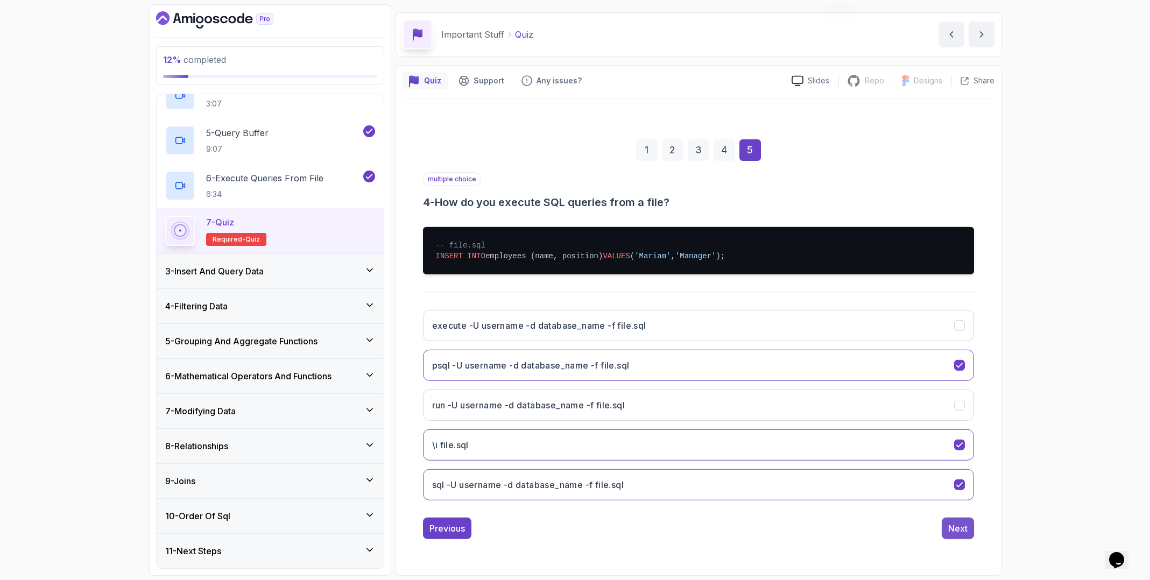
scroll to position [0, 0]
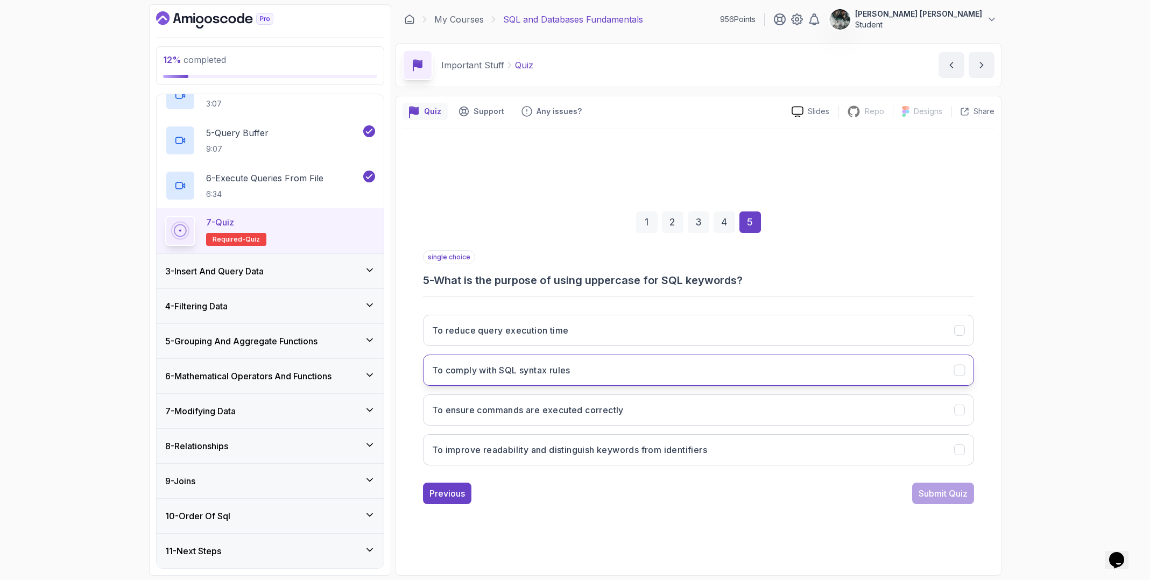
click at [583, 373] on button "To comply with SQL syntax rules" at bounding box center [698, 370] width 551 height 31
click at [491, 444] on h3 "To improve readability and distinguish keywords from identifiers" at bounding box center [569, 449] width 275 height 13
click at [940, 493] on div "Submit Quiz" at bounding box center [942, 493] width 49 height 13
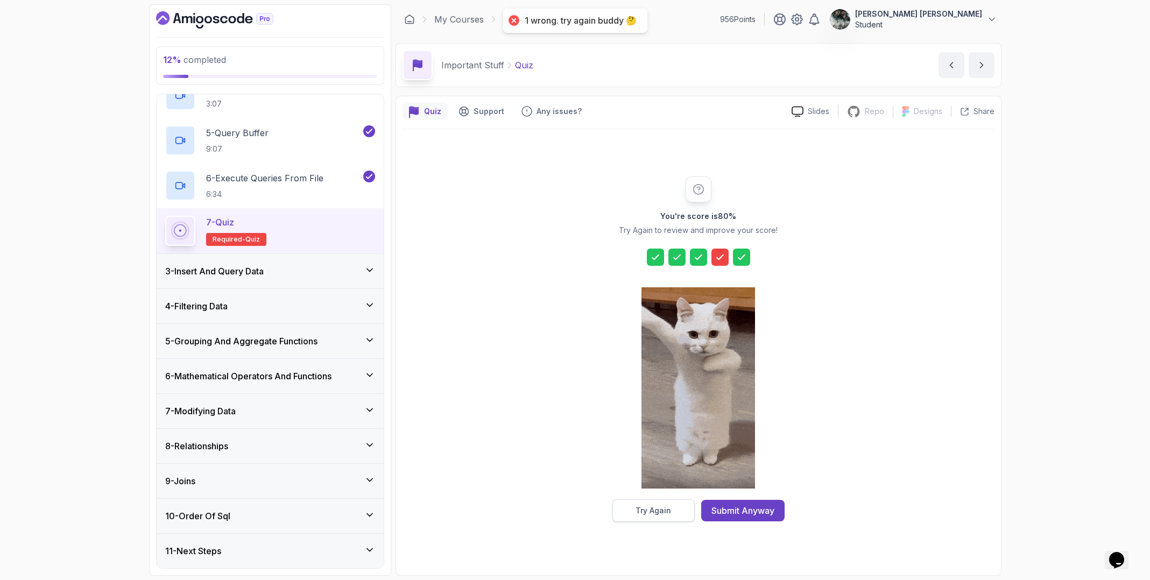
click at [633, 507] on button "Try Again" at bounding box center [653, 510] width 82 height 23
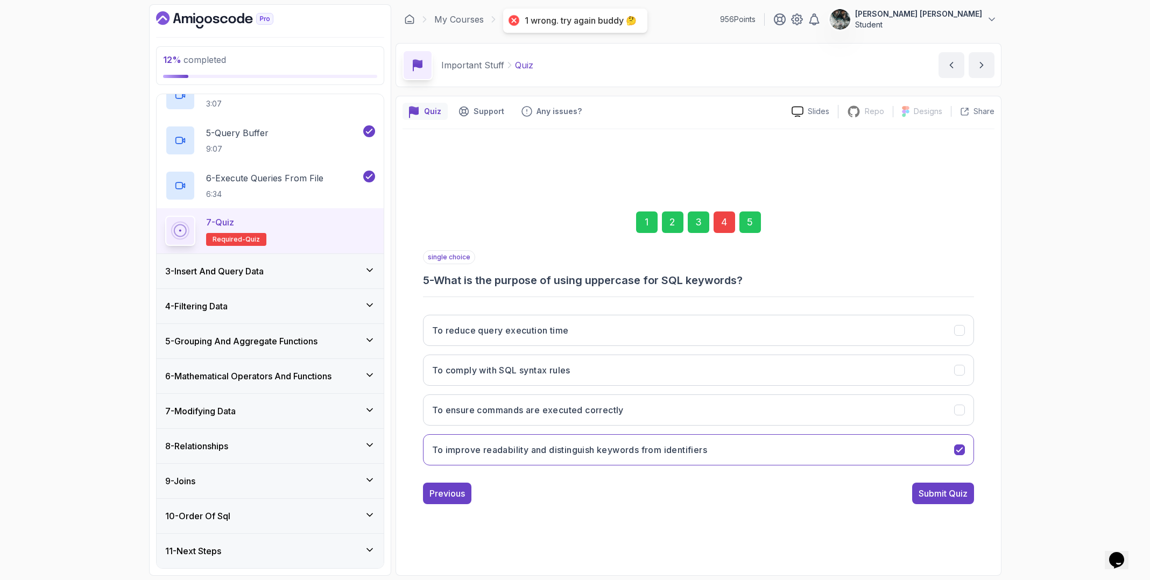
click at [731, 226] on div "4" at bounding box center [724, 222] width 22 height 22
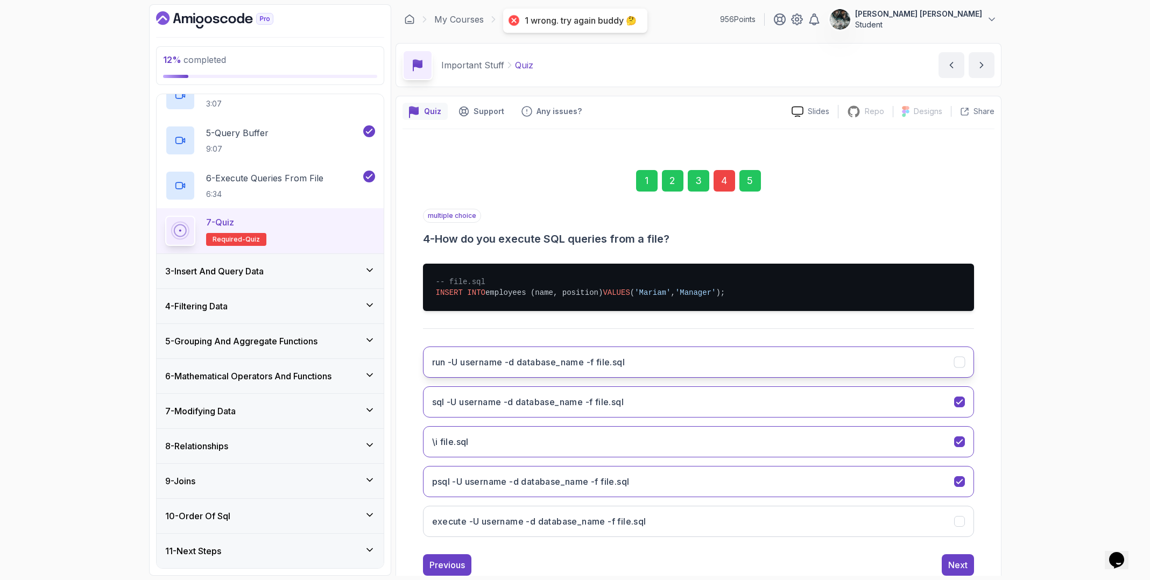
click at [846, 353] on button "run -U username -d database_name -f file.sql" at bounding box center [698, 361] width 551 height 31
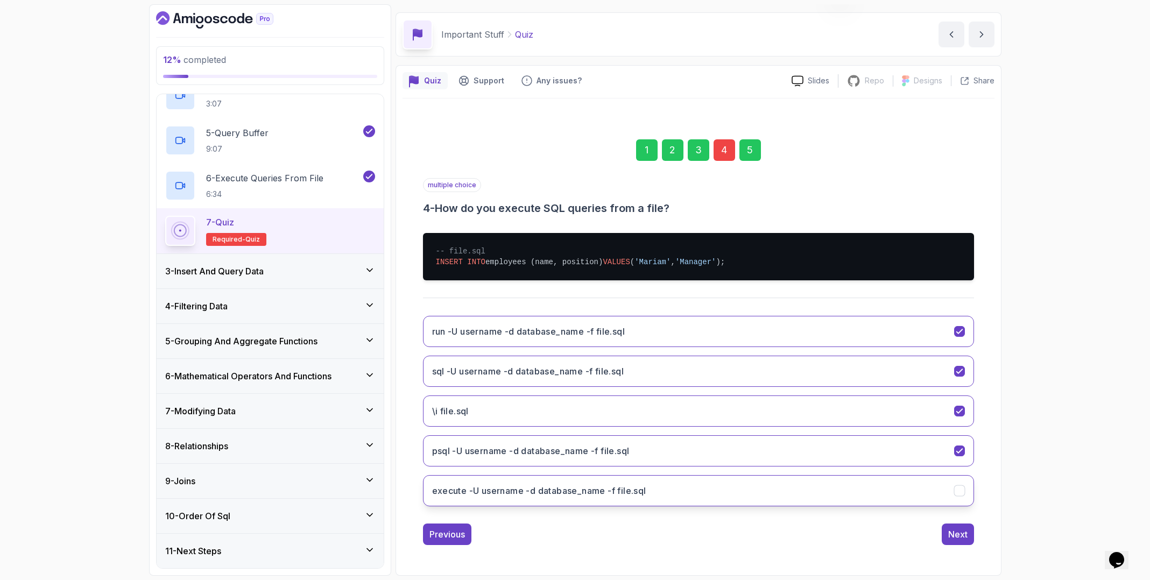
click at [692, 483] on button "execute -U username -d database_name -f file.sql" at bounding box center [698, 490] width 551 height 31
click at [533, 495] on h3 "execute -U username -d database_name -f file.sql" at bounding box center [539, 490] width 214 height 13
click at [508, 327] on h3 "run -U username -d database_name -f file.sql" at bounding box center [528, 331] width 193 height 13
click at [482, 378] on button "sql -U username -d database_name -f file.sql" at bounding box center [698, 371] width 551 height 31
click at [498, 456] on button "psql -U username -d database_name -f file.sql" at bounding box center [698, 450] width 551 height 31
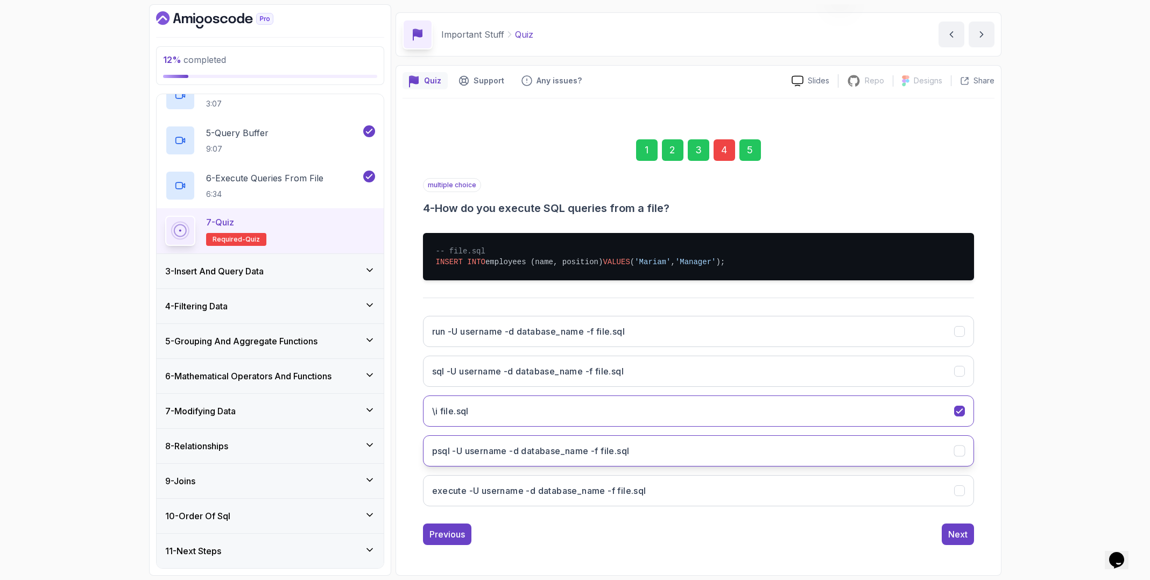
drag, startPoint x: 650, startPoint y: 441, endPoint x: 669, endPoint y: 449, distance: 20.5
click at [649, 441] on button "psql -U username -d database_name -f file.sql" at bounding box center [698, 450] width 551 height 31
click at [968, 533] on button "Next" at bounding box center [957, 534] width 32 height 22
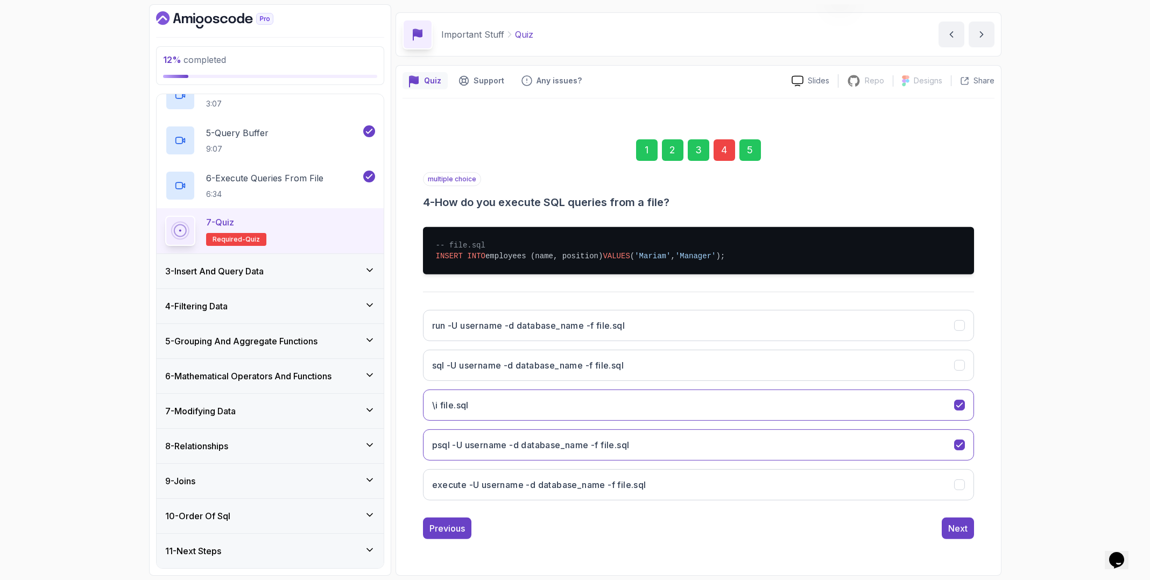
scroll to position [0, 0]
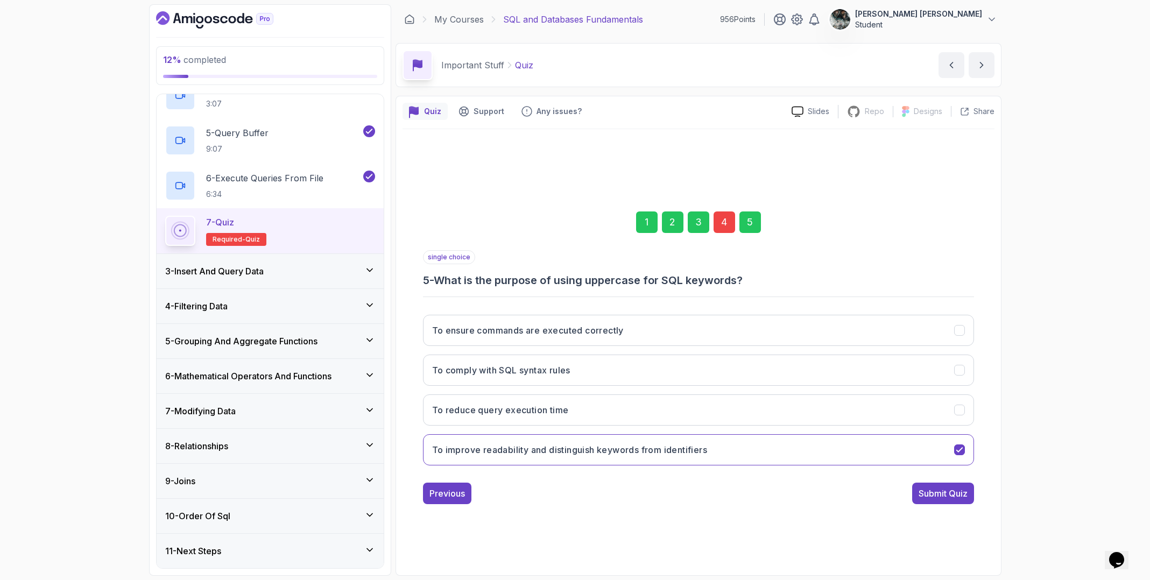
click at [957, 504] on div "1 2 3 4 5 single choice 5 - What is the purpose of using uppercase for SQL keyw…" at bounding box center [698, 349] width 592 height 327
click at [932, 497] on div "Submit Quiz" at bounding box center [942, 493] width 49 height 13
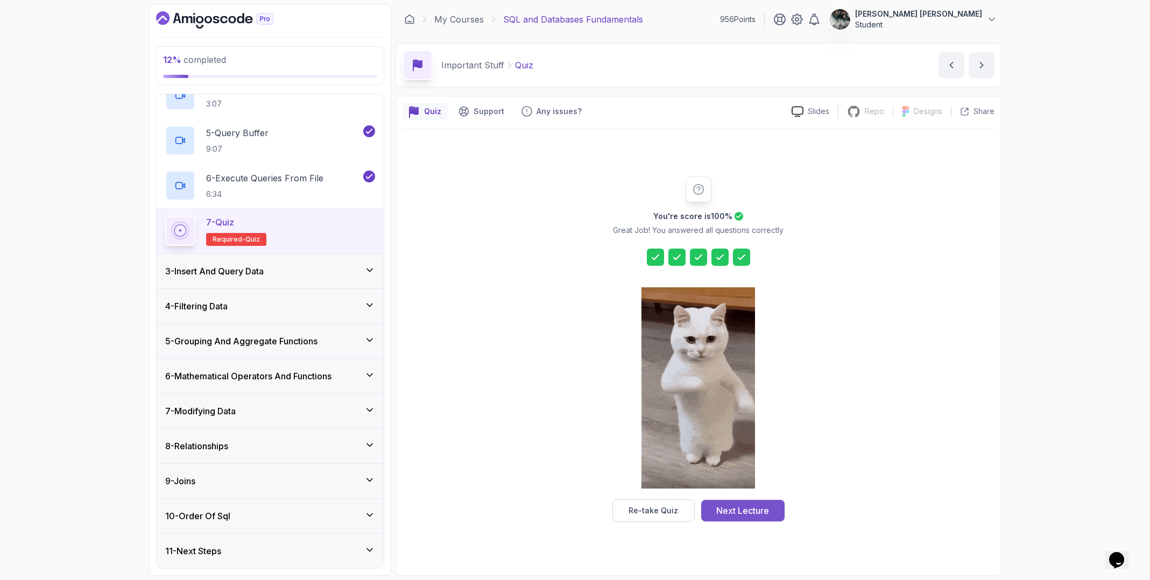
click at [760, 518] on button "Next Lecture" at bounding box center [742, 511] width 83 height 22
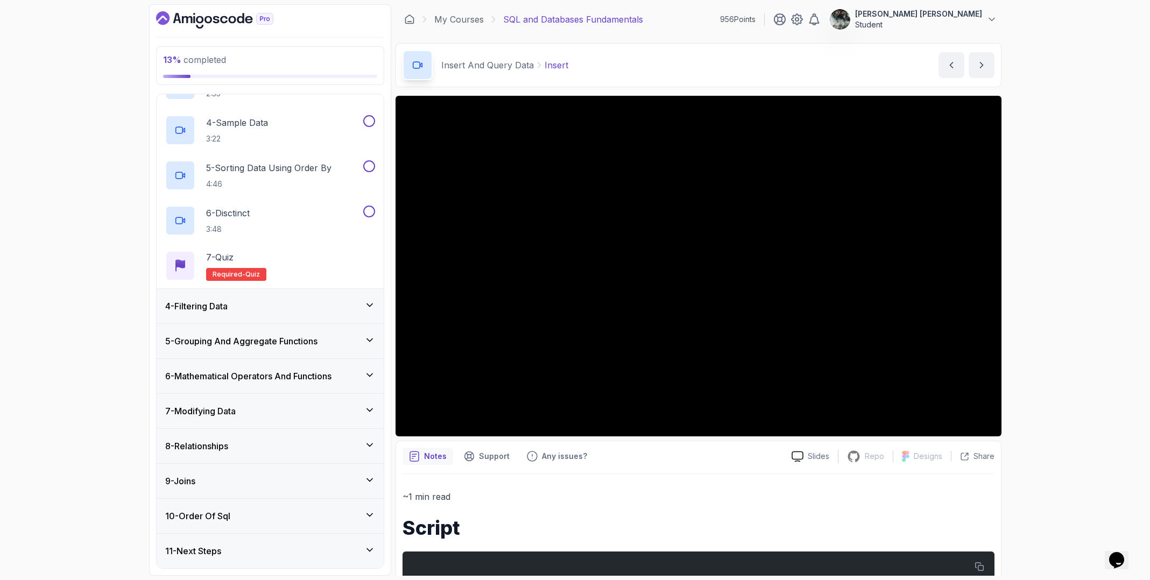
scroll to position [263, 0]
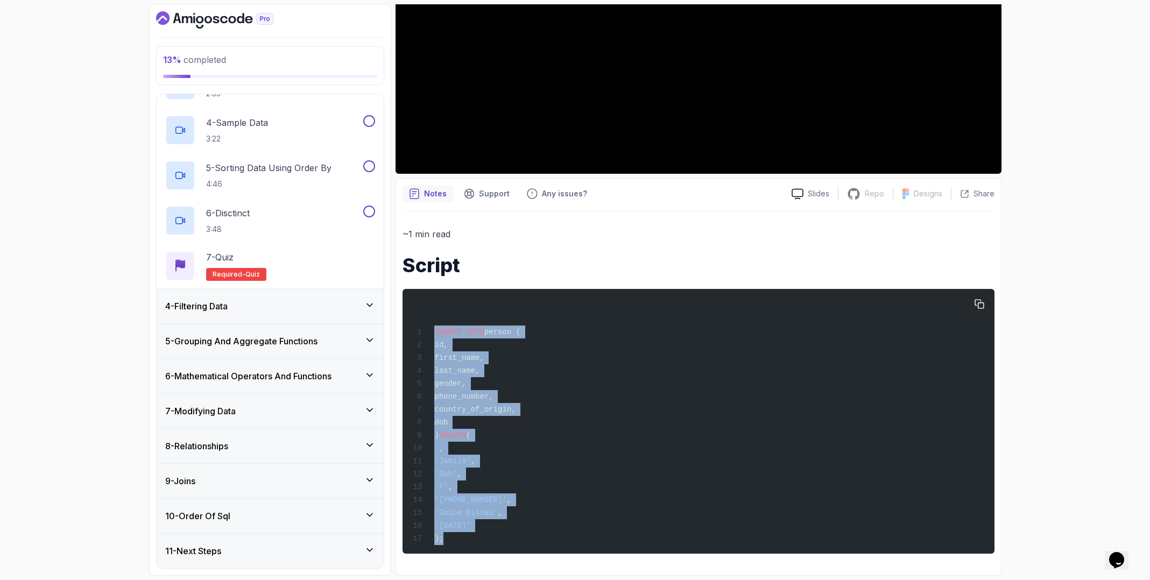
drag, startPoint x: 497, startPoint y: 302, endPoint x: 638, endPoint y: 538, distance: 275.0
click at [638, 550] on pre "INSERT INTO person ( id, first_name, last_name, gender, phone_number, country_o…" at bounding box center [698, 421] width 592 height 265
click at [649, 478] on div "INSERT INTO person ( id, first_name, last_name, gender, phone_number, country_o…" at bounding box center [697, 421] width 575 height 252
drag, startPoint x: 452, startPoint y: 539, endPoint x: 434, endPoint y: 330, distance: 209.5
click at [434, 330] on div "INSERT INTO person ( id, first_name, last_name, gender, phone_number, country_o…" at bounding box center [697, 421] width 575 height 252
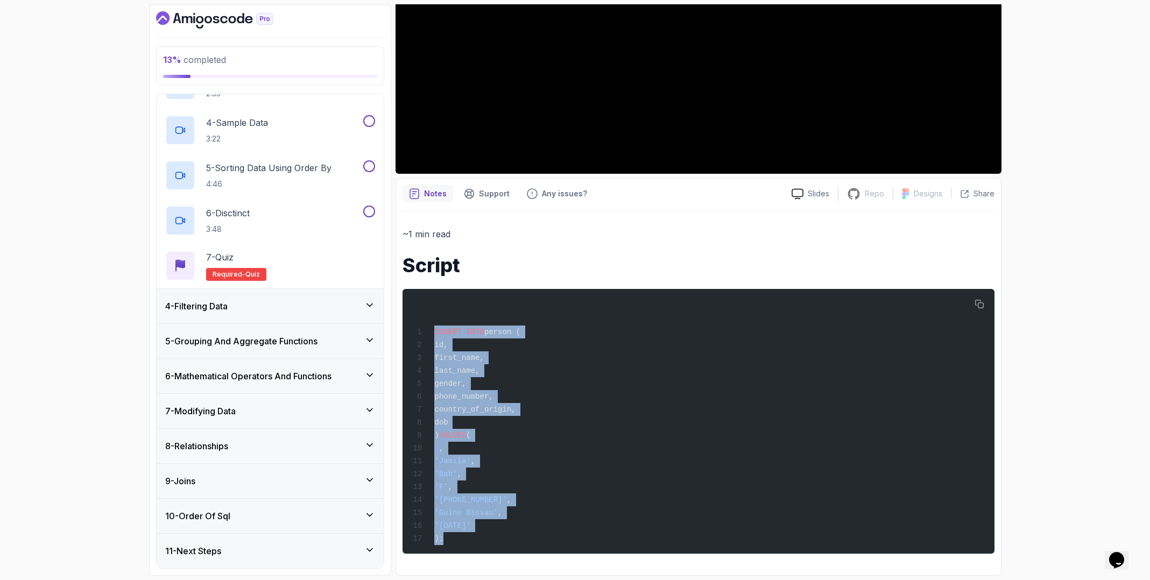
copy code "INSERT INTO person ( id, first_name, last_name, gender, phone_number, country_o…"
click at [709, 391] on div "INSERT INTO person ( id, first_name, last_name, gender, phone_number, country_o…" at bounding box center [697, 421] width 575 height 252
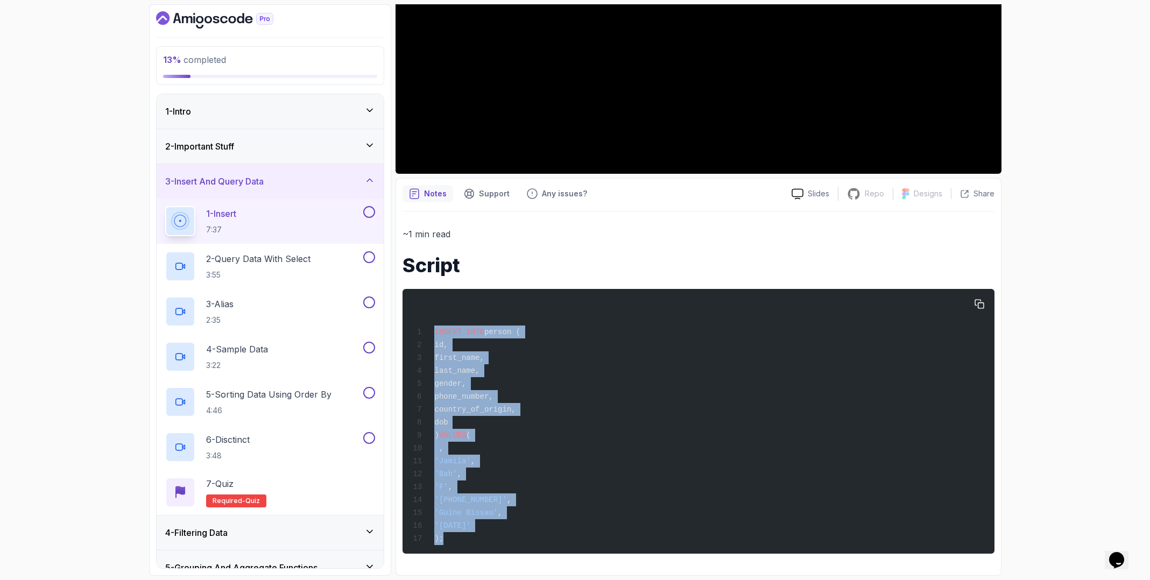
drag, startPoint x: 479, startPoint y: 532, endPoint x: 411, endPoint y: 325, distance: 217.6
click at [411, 325] on div "INSERT INTO person ( id, first_name, last_name, gender, phone_number, country_o…" at bounding box center [697, 421] width 575 height 252
copy code "INSERT INTO person ( id, first_name, last_name, gender, phone_number, country_o…"
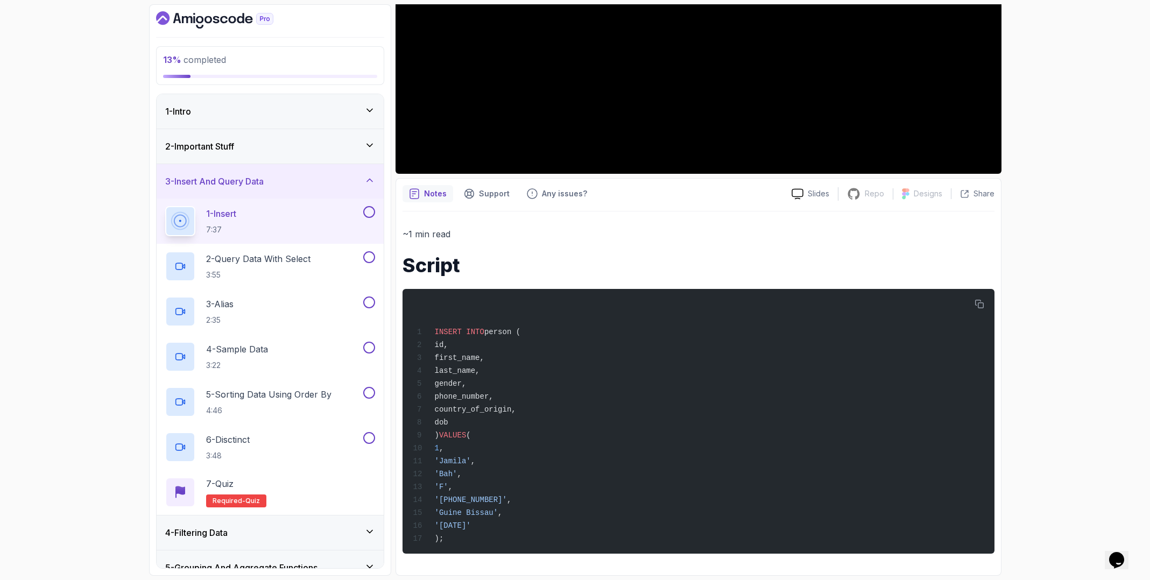
click at [770, 263] on h1 "Script" at bounding box center [698, 265] width 592 height 22
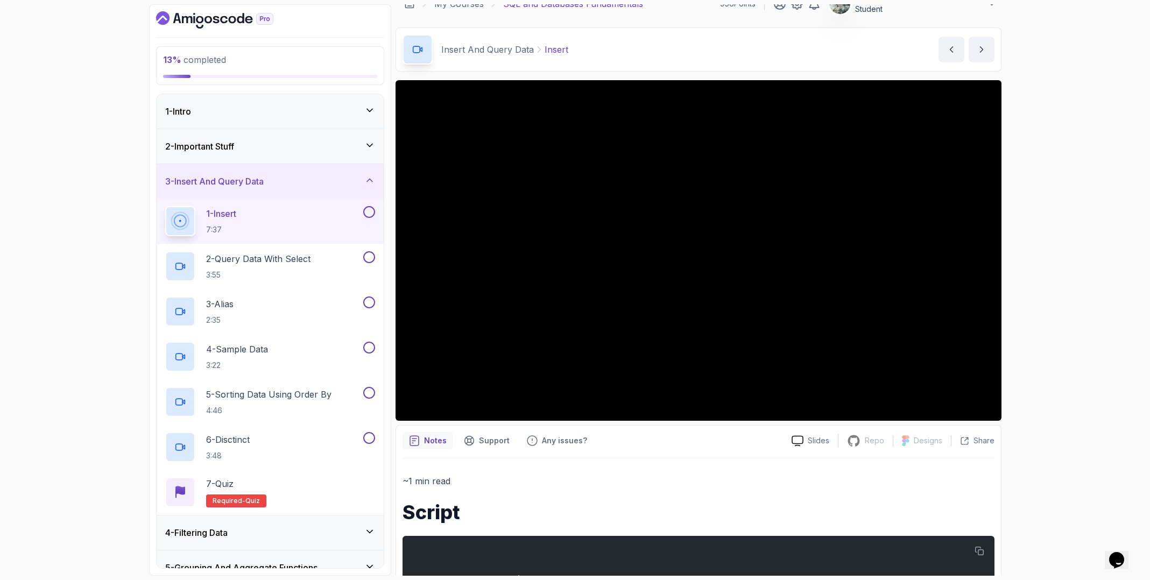
scroll to position [0, 0]
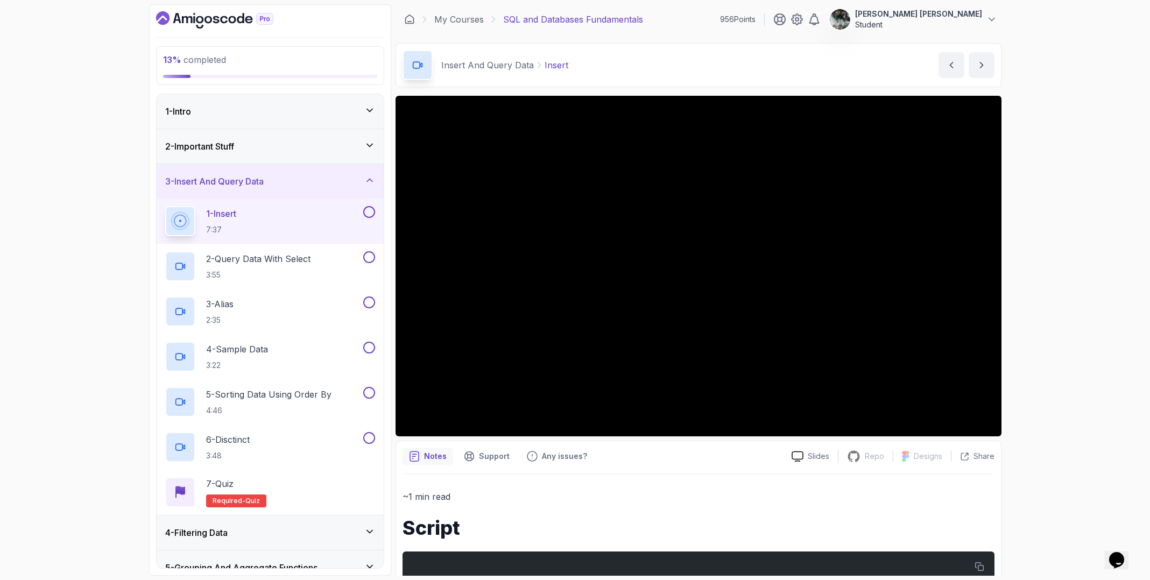
click at [369, 215] on button at bounding box center [369, 212] width 12 height 12
click at [293, 262] on p "2 - Query Data With Select" at bounding box center [258, 258] width 104 height 13
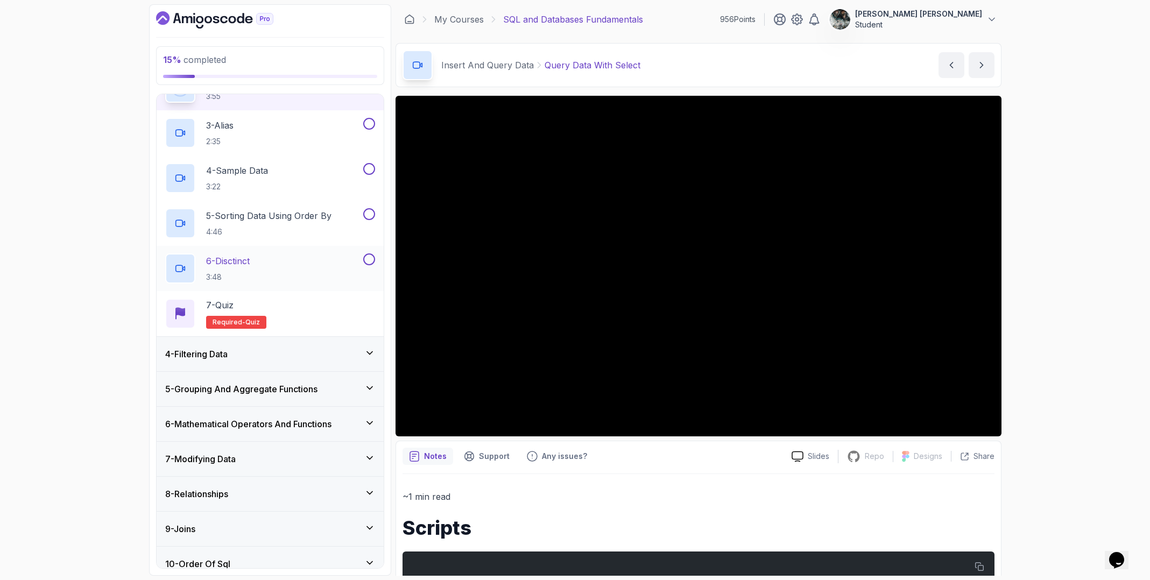
scroll to position [82, 0]
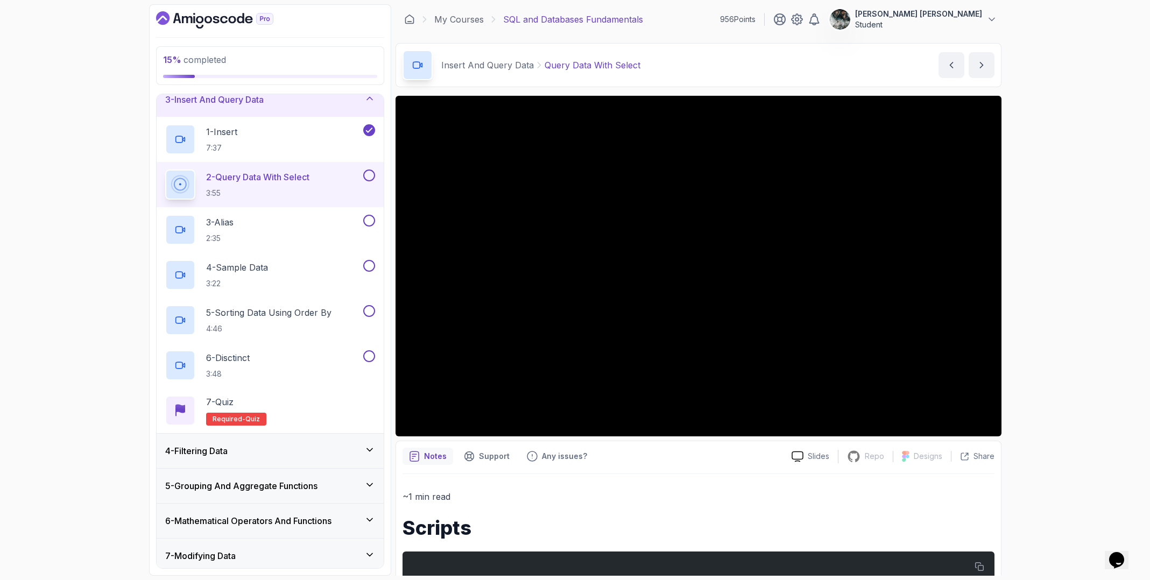
click at [369, 176] on button at bounding box center [369, 175] width 12 height 12
click at [305, 209] on div "3 - Alias 2:35" at bounding box center [270, 229] width 227 height 45
click at [306, 226] on div "3 - Alias 2:35" at bounding box center [263, 230] width 196 height 30
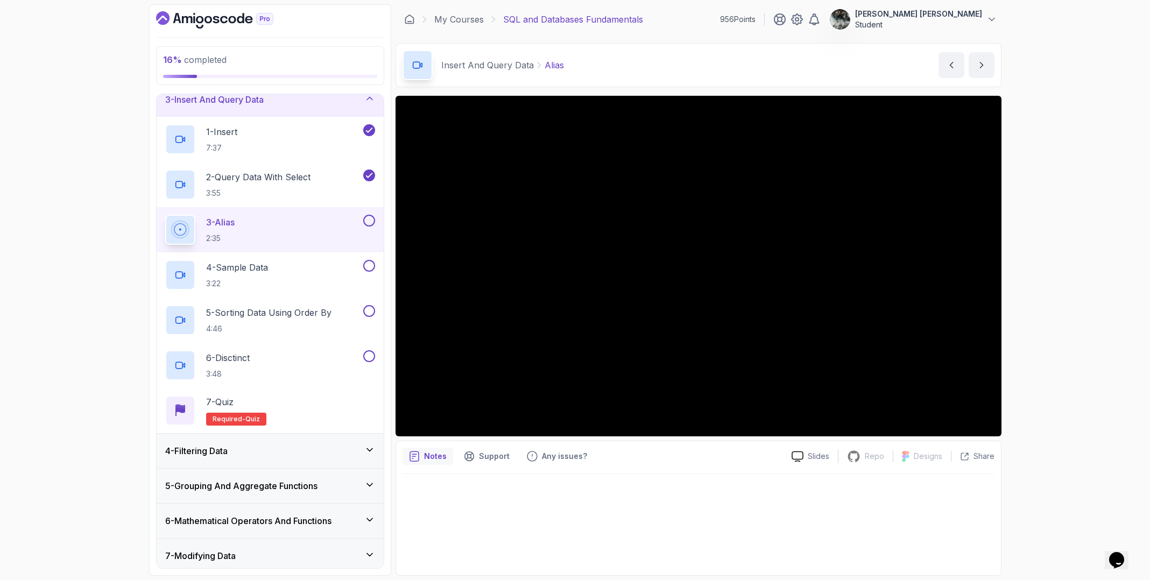
click at [368, 221] on button at bounding box center [369, 221] width 12 height 12
click at [304, 274] on div "4 - Sample Data 3:22" at bounding box center [263, 275] width 196 height 30
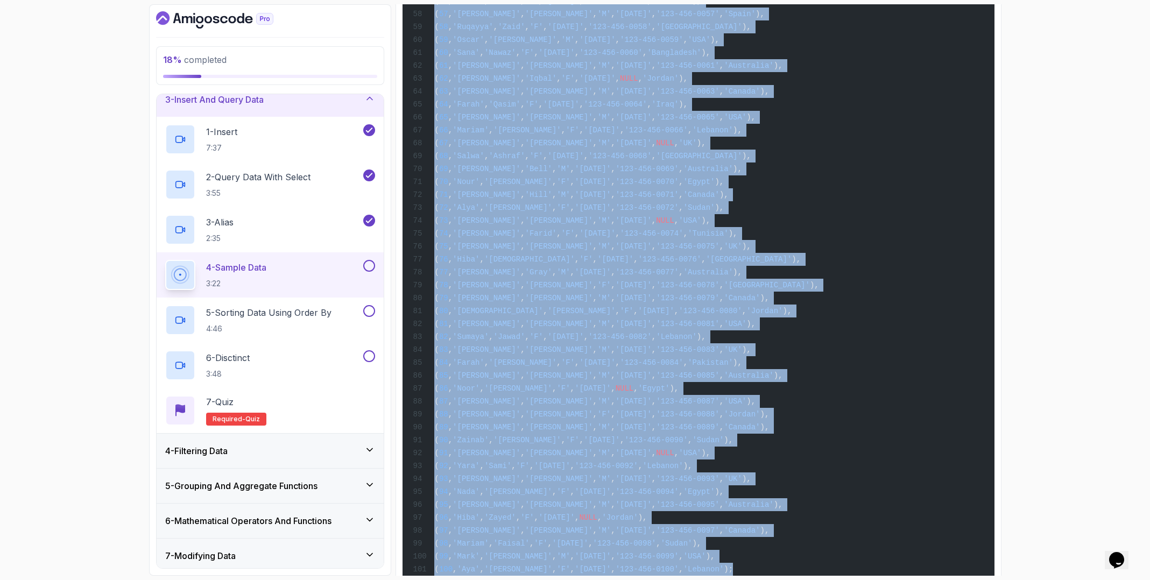
scroll to position [1418, 0]
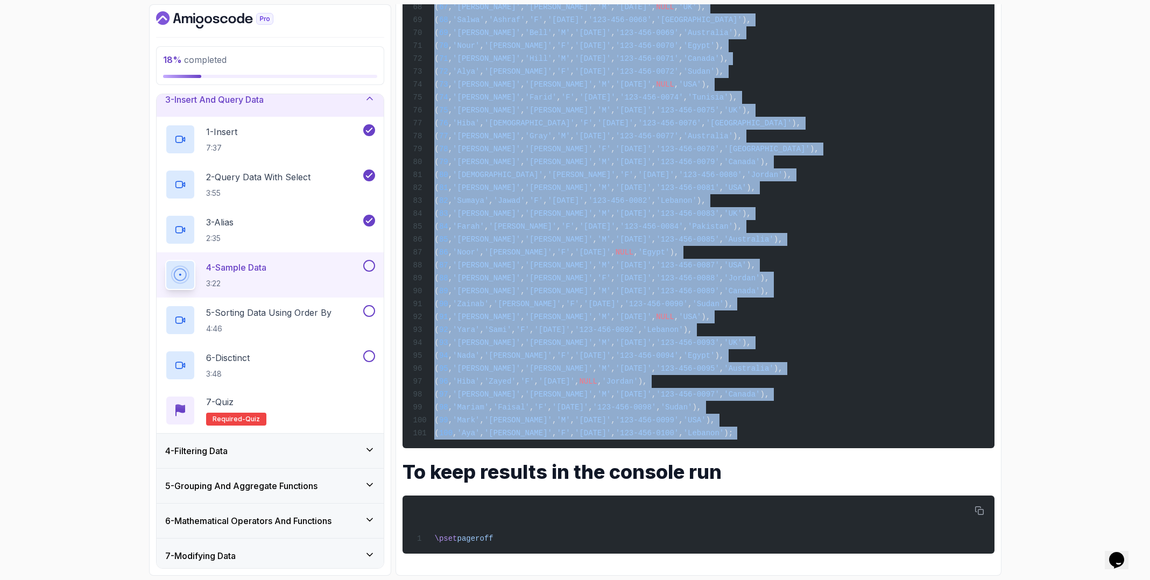
drag, startPoint x: 435, startPoint y: 321, endPoint x: 804, endPoint y: 455, distance: 393.3
copy div "INSERT INTO person (id, first_name, last_name, gender, dob, phone_number, count…"
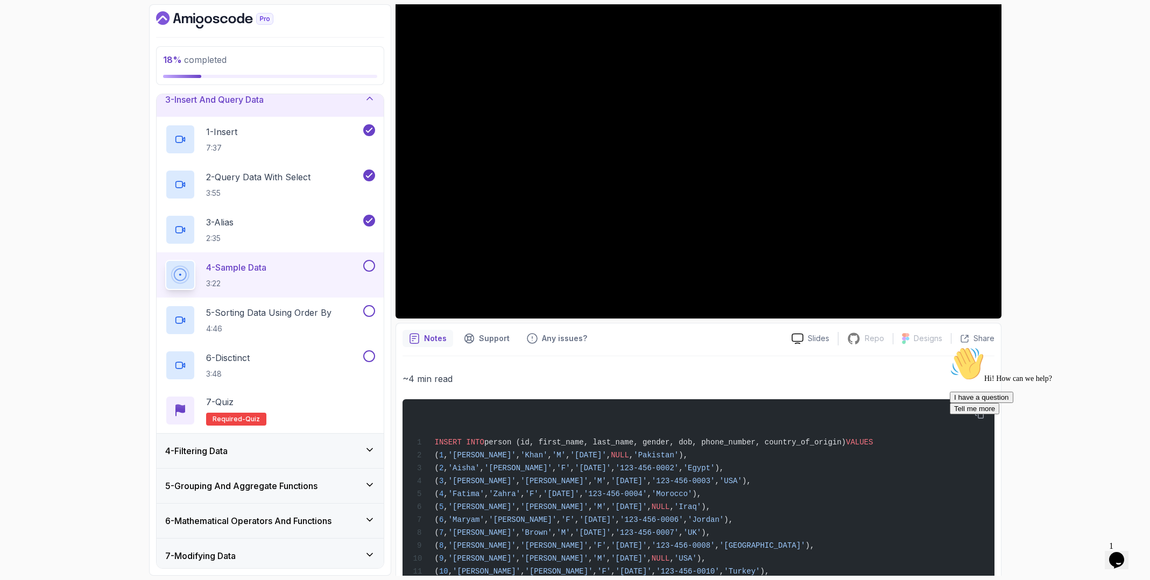
scroll to position [111, 0]
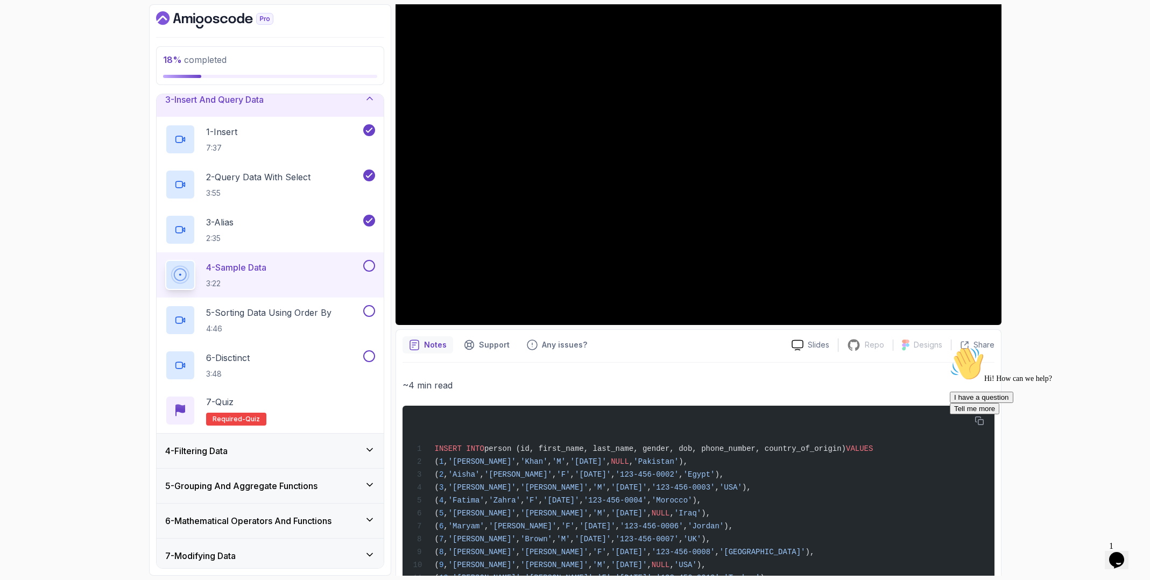
click at [1119, 552] on icon "$i18n('chat', 'chat_widget')" at bounding box center [1116, 560] width 15 height 16
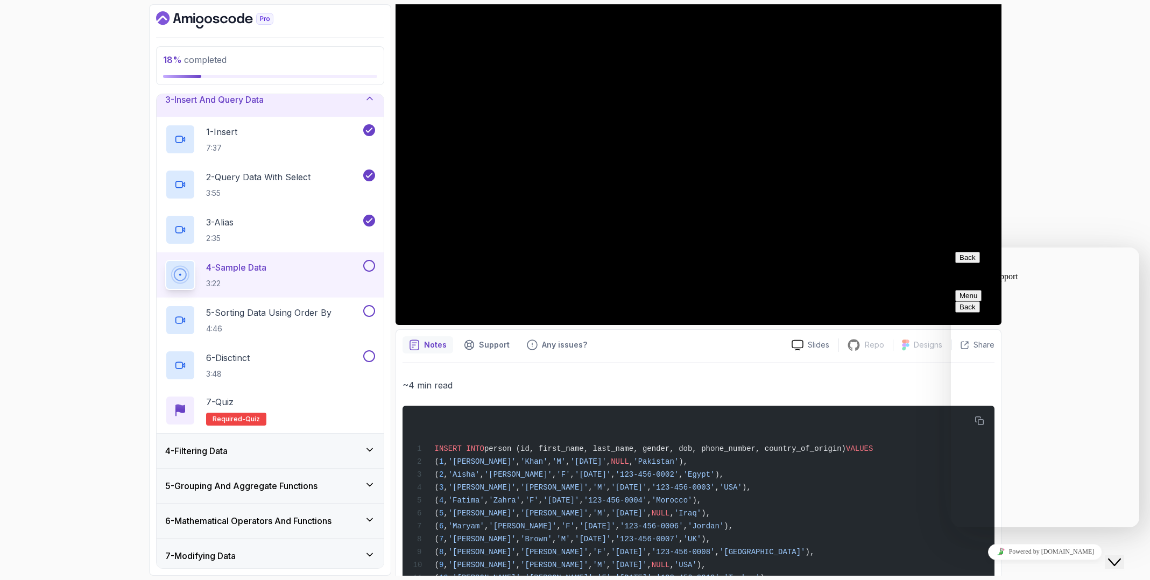
drag, startPoint x: 1121, startPoint y: 552, endPoint x: 1144, endPoint y: 573, distance: 31.2
click at [1121, 556] on icon "Close Chat This icon closes the chat window." at bounding box center [1114, 562] width 13 height 13
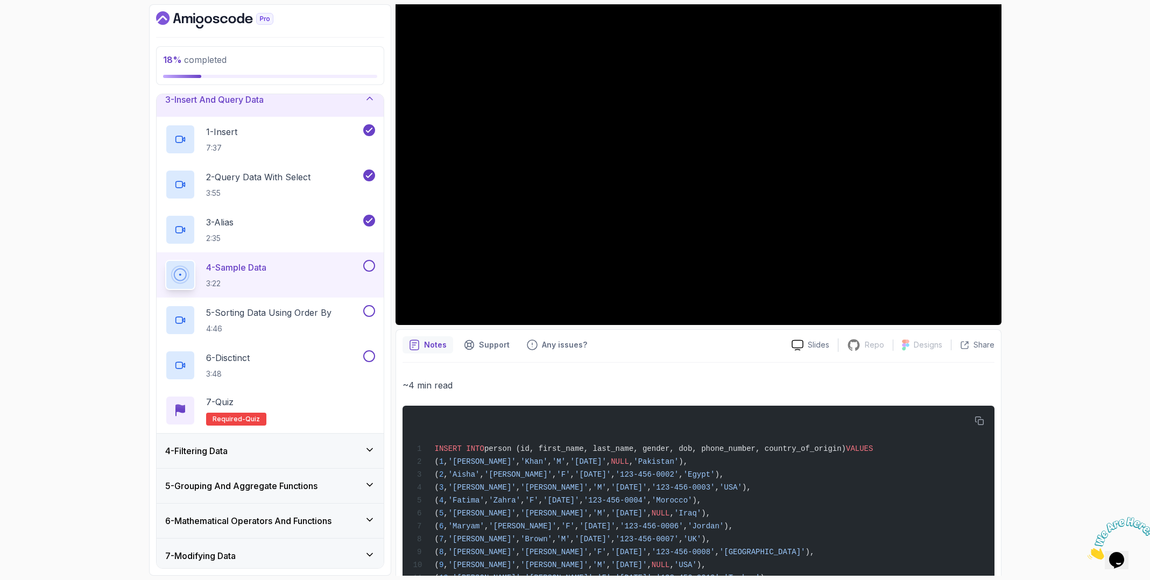
click at [1087, 552] on icon "Close" at bounding box center [1087, 556] width 0 height 9
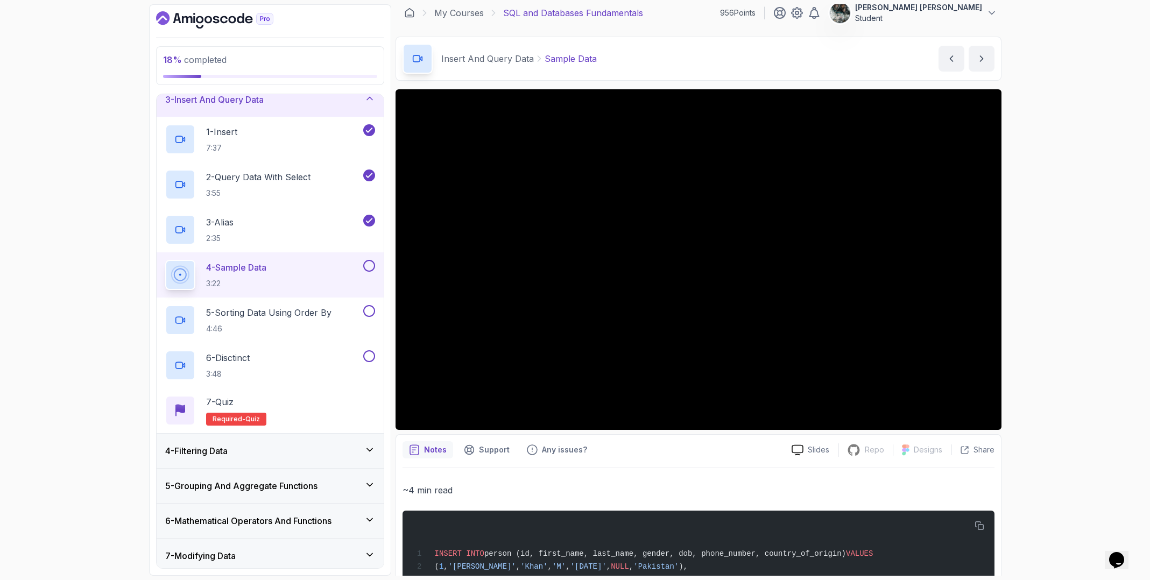
scroll to position [0, 0]
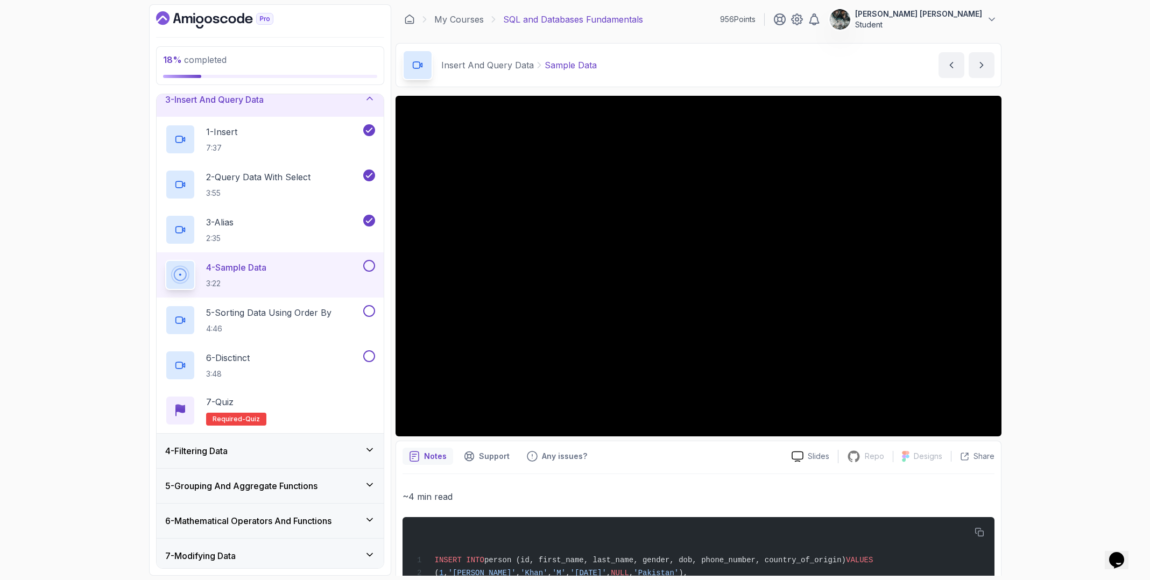
click at [93, 172] on div "18 % completed 1 - Intro 2 - Important Stuff 3 - Insert And Query Data 1 - Inse…" at bounding box center [575, 290] width 1150 height 580
